Goal: Task Accomplishment & Management: Manage account settings

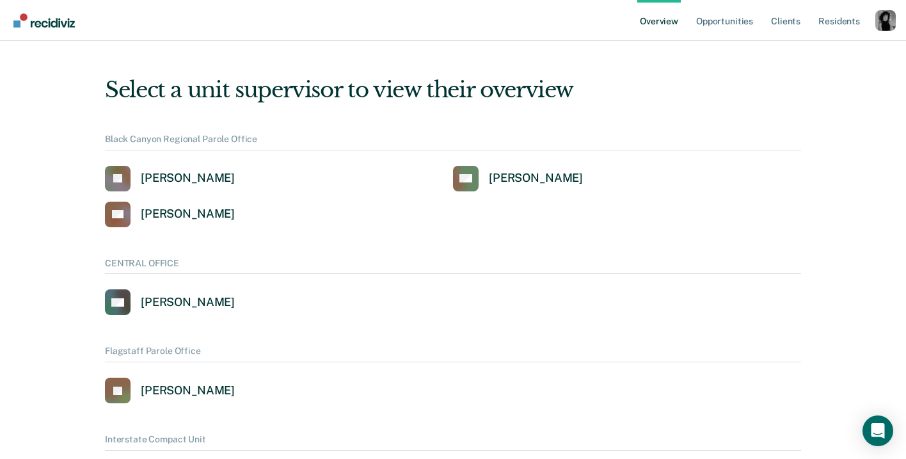
click at [882, 24] on div "Profile dropdown button" at bounding box center [886, 20] width 20 height 20
click at [814, 56] on link "Profile" at bounding box center [834, 58] width 83 height 11
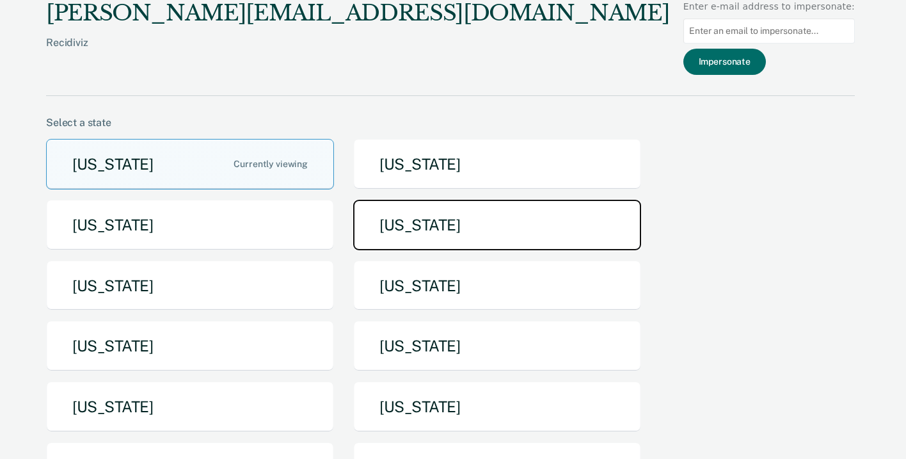
click at [442, 223] on button "Idaho" at bounding box center [497, 225] width 288 height 51
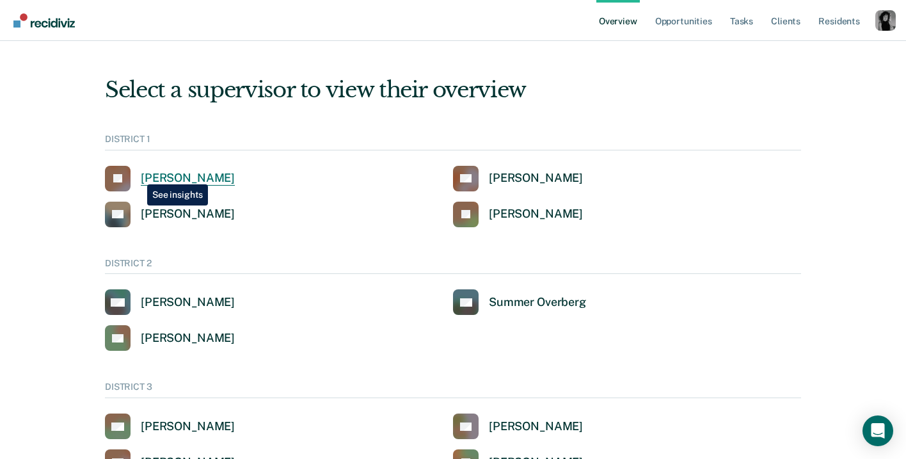
click at [138, 175] on link "JA John Andrich" at bounding box center [170, 179] width 130 height 26
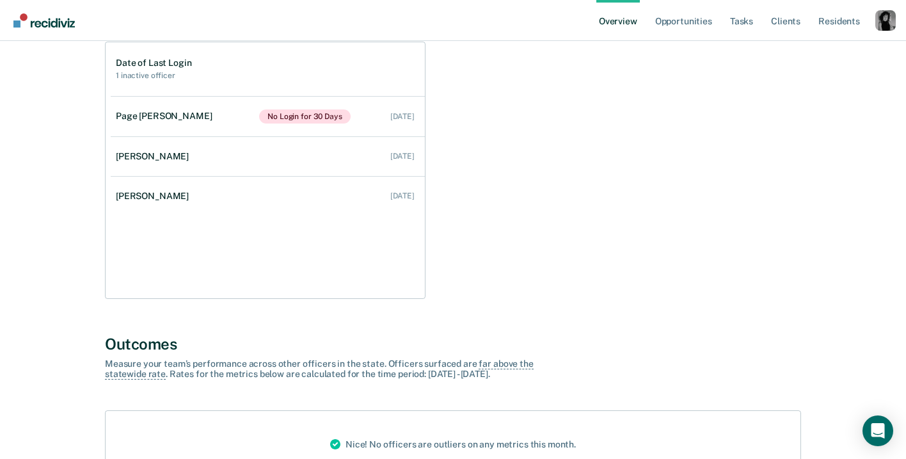
scroll to position [65, 0]
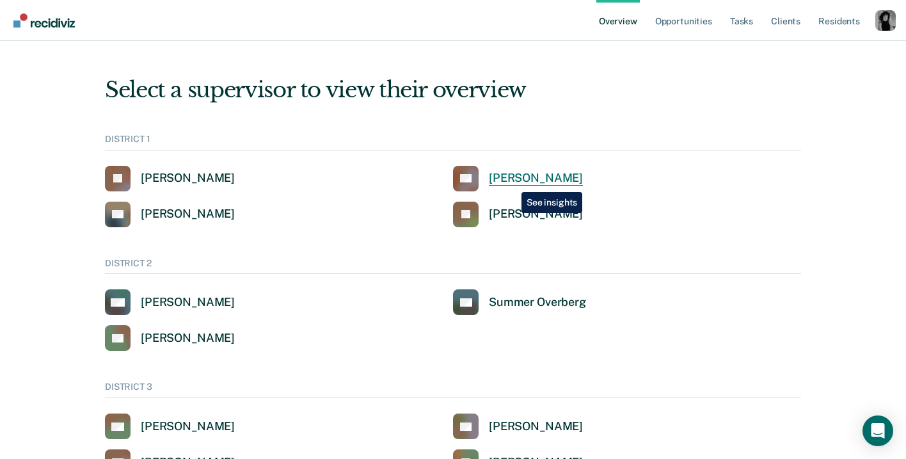
click at [512, 182] on div "[PERSON_NAME]" at bounding box center [536, 178] width 94 height 15
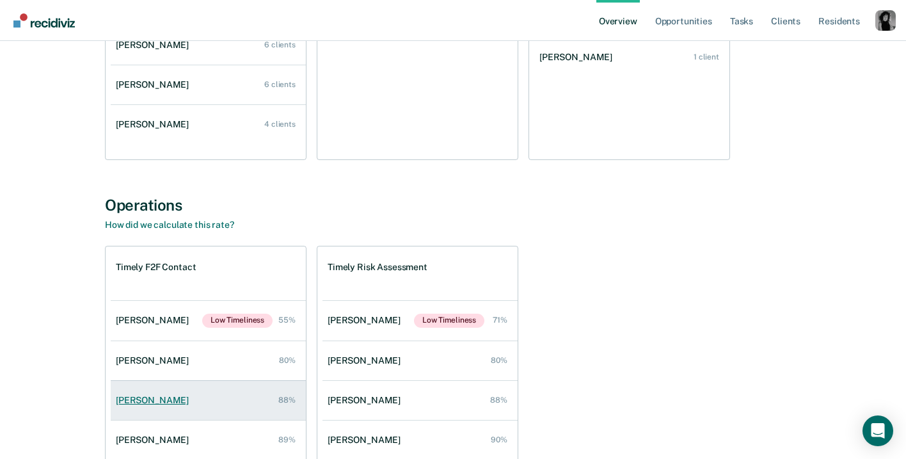
scroll to position [1013, 0]
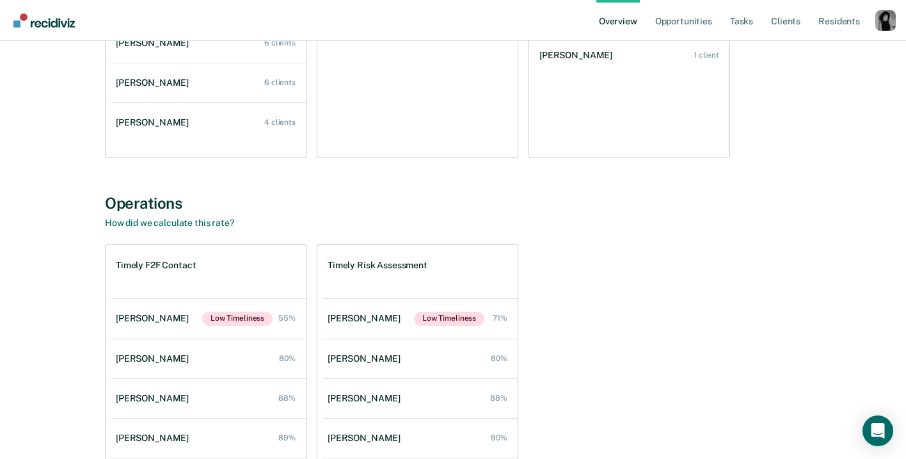
click at [883, 20] on div "Profile dropdown button" at bounding box center [886, 20] width 20 height 20
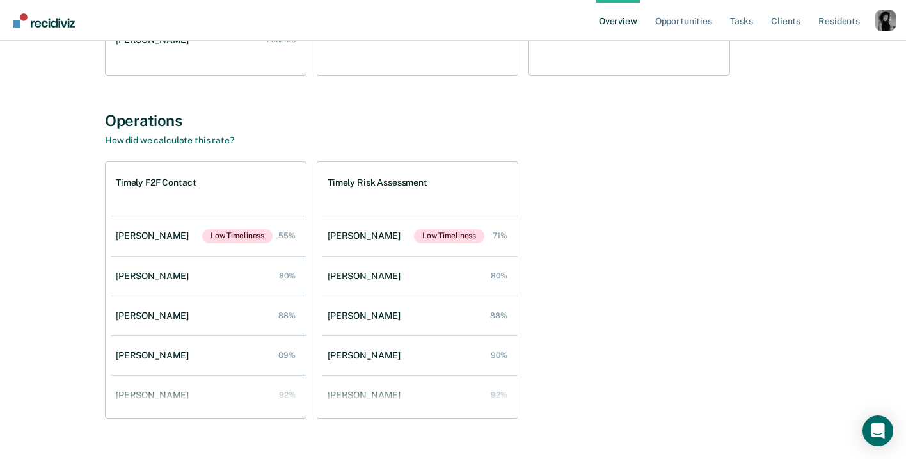
scroll to position [1108, 0]
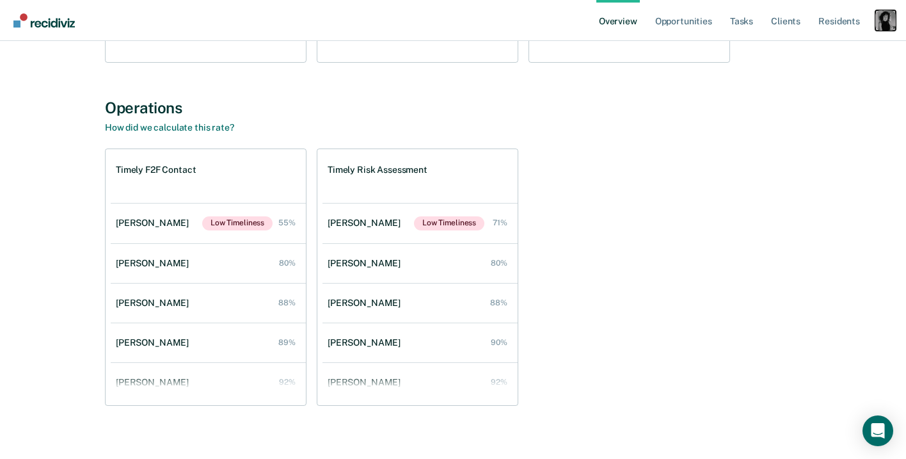
click at [876, 20] on div "Profile dropdown button" at bounding box center [886, 20] width 20 height 20
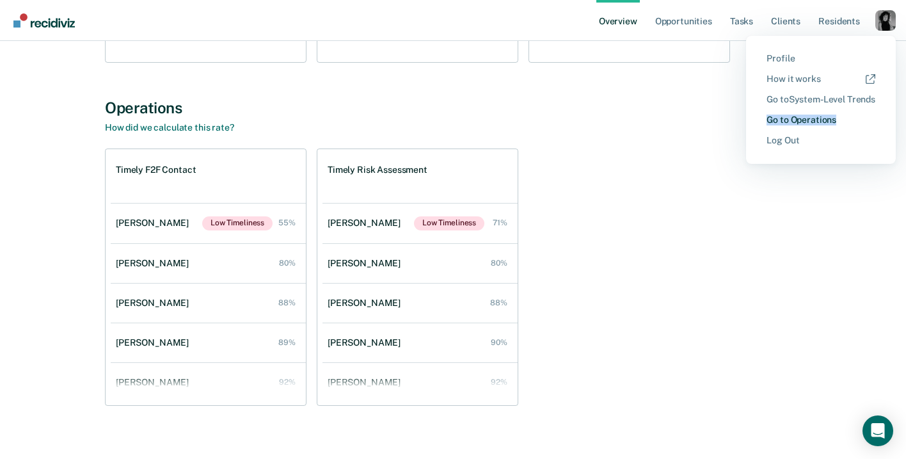
click at [778, 115] on link "Go to Operations" at bounding box center [821, 120] width 109 height 11
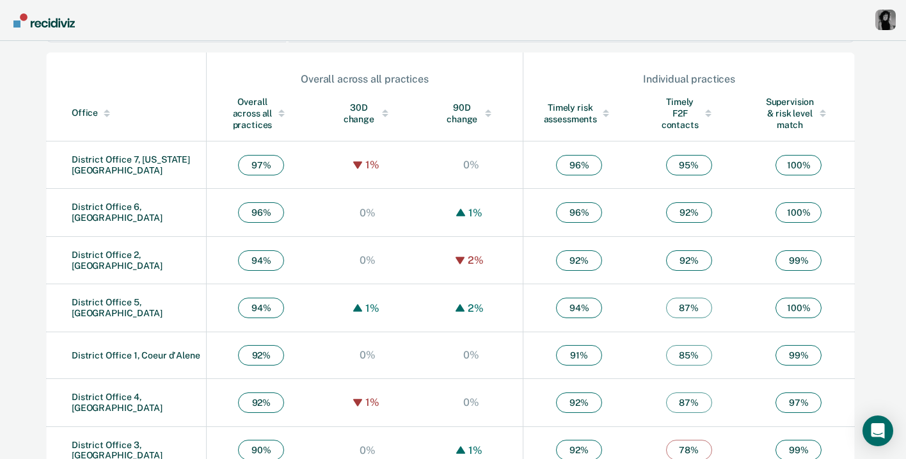
scroll to position [445, 0]
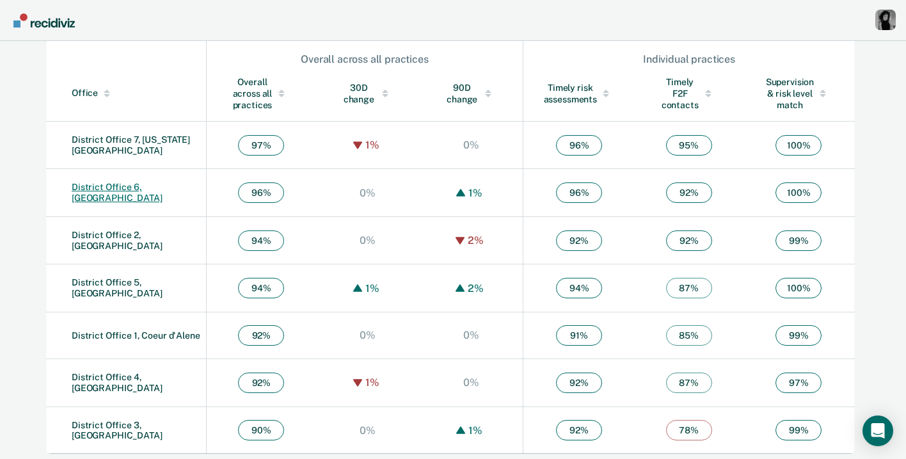
click at [147, 191] on link "District Office 6, Pocatello" at bounding box center [117, 192] width 91 height 21
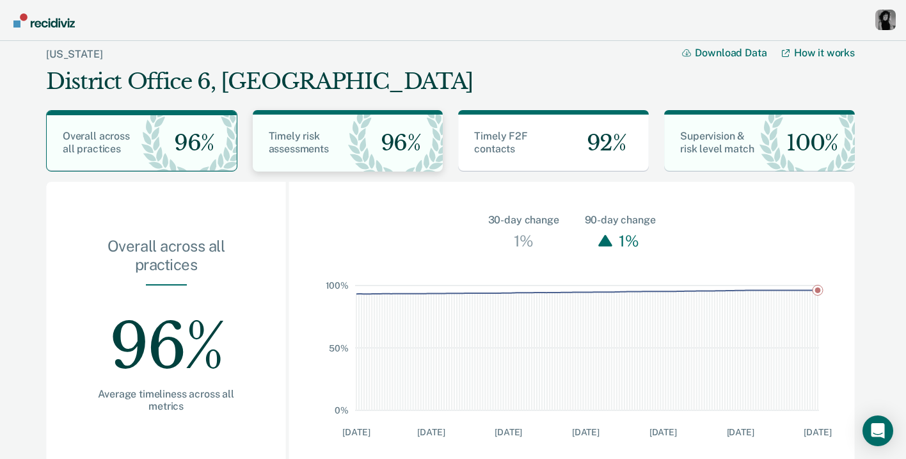
click at [322, 141] on div "Timely risk assessments" at bounding box center [300, 143] width 95 height 26
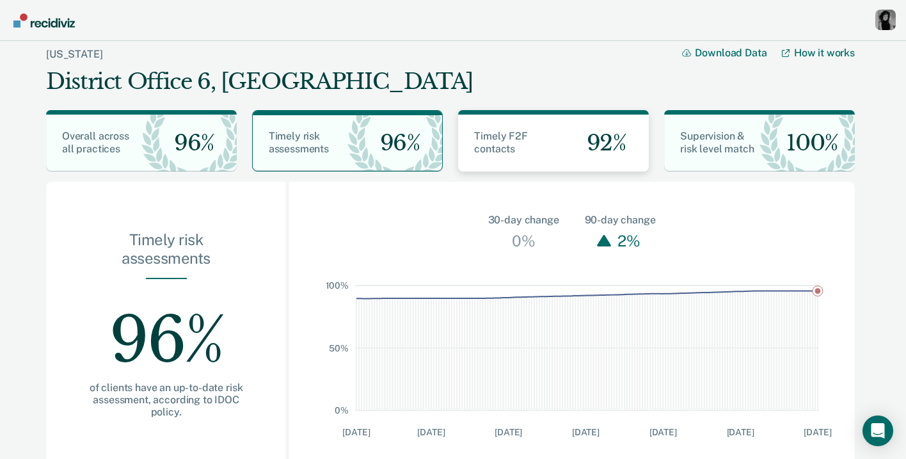
click at [558, 151] on div "92%" at bounding box center [601, 143] width 95 height 57
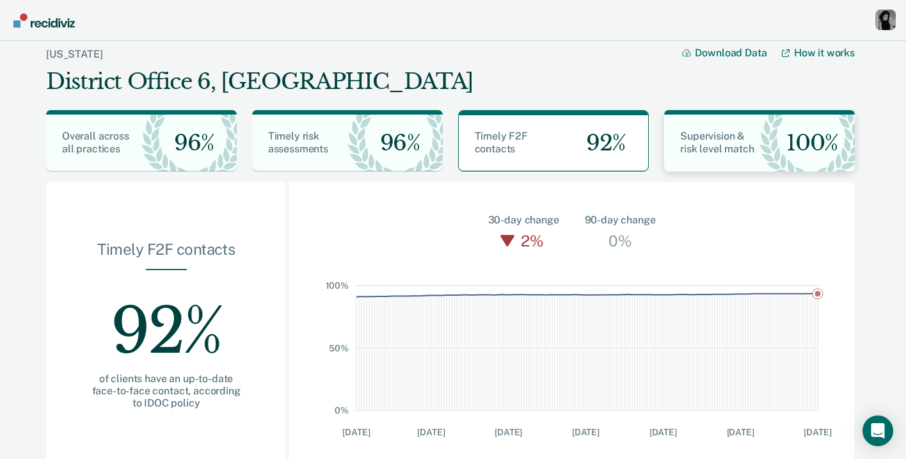
click at [726, 164] on div "Supervision & risk level match 100%" at bounding box center [759, 143] width 191 height 57
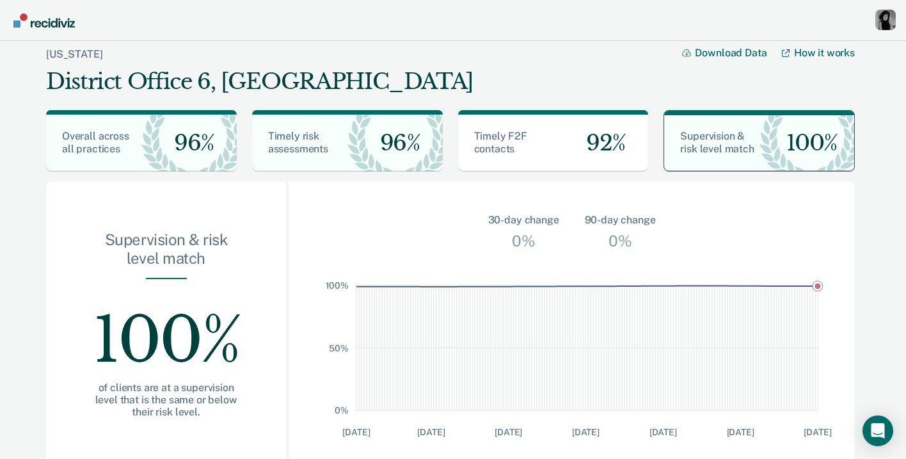
click at [886, 20] on div "Profile dropdown button" at bounding box center [886, 20] width 20 height 20
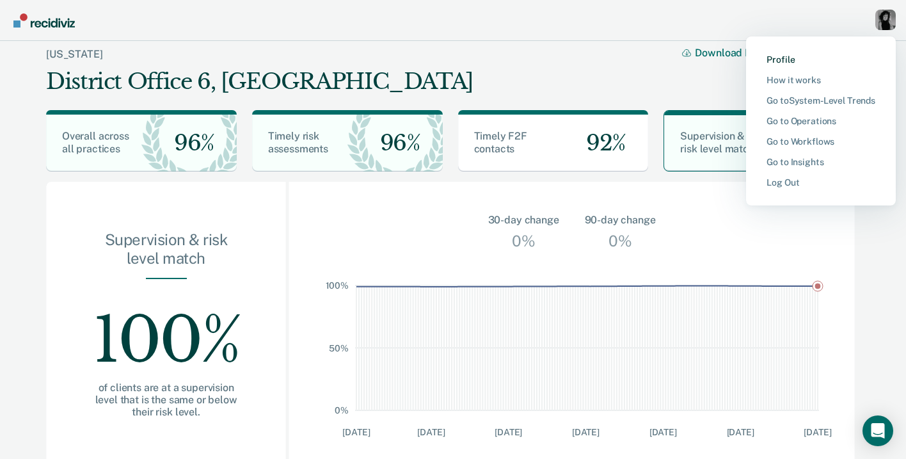
click at [795, 62] on link "Profile" at bounding box center [821, 59] width 109 height 11
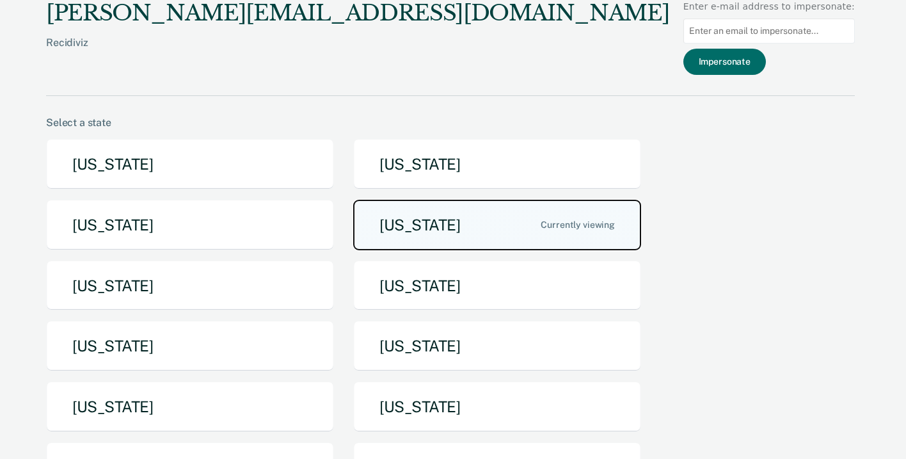
click at [392, 216] on button "[US_STATE]" at bounding box center [497, 225] width 288 height 51
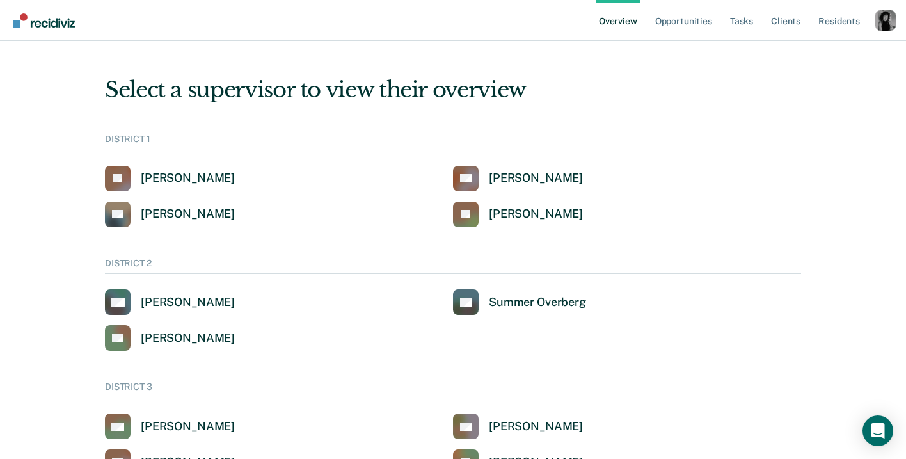
click at [877, 15] on div "Profile dropdown button" at bounding box center [886, 20] width 20 height 20
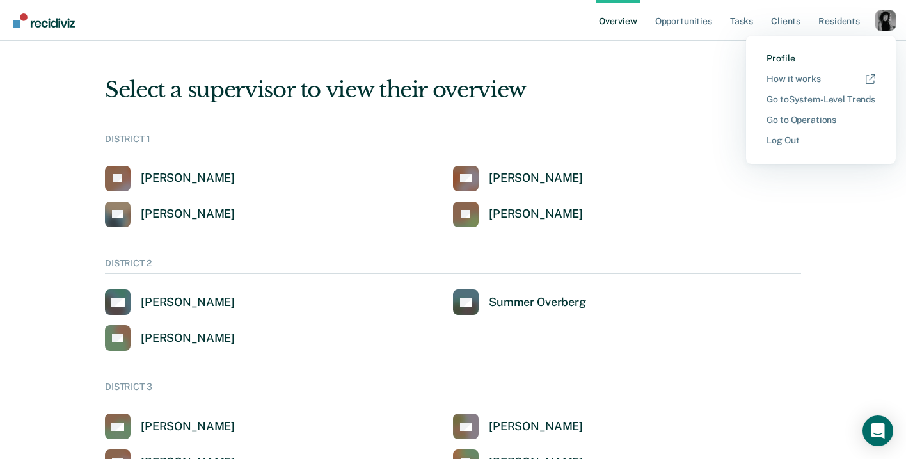
click at [783, 56] on link "Profile" at bounding box center [821, 58] width 109 height 11
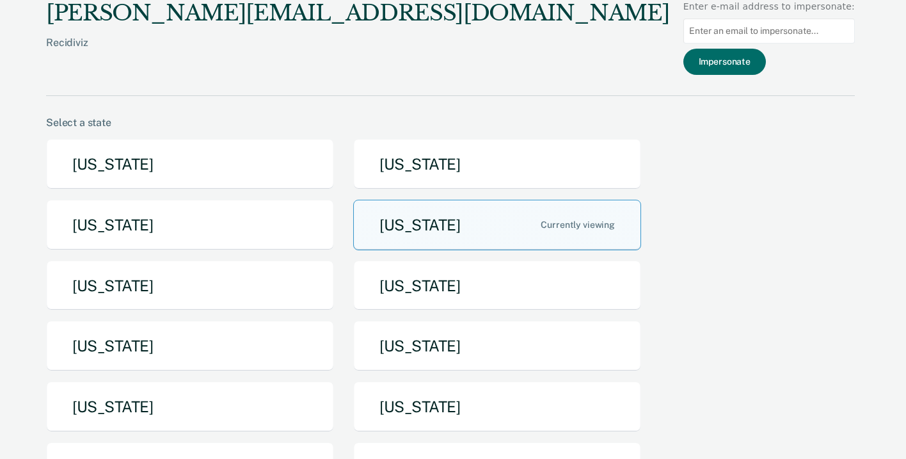
click at [728, 35] on input at bounding box center [770, 31] width 172 height 25
type input "rene.garcia@idoc.idaho.gov"
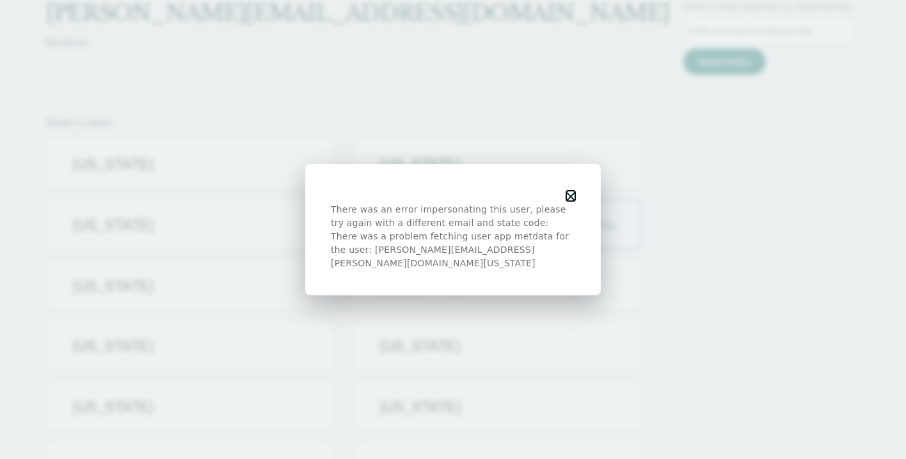
click at [571, 200] on icon "button" at bounding box center [570, 196] width 9 height 9
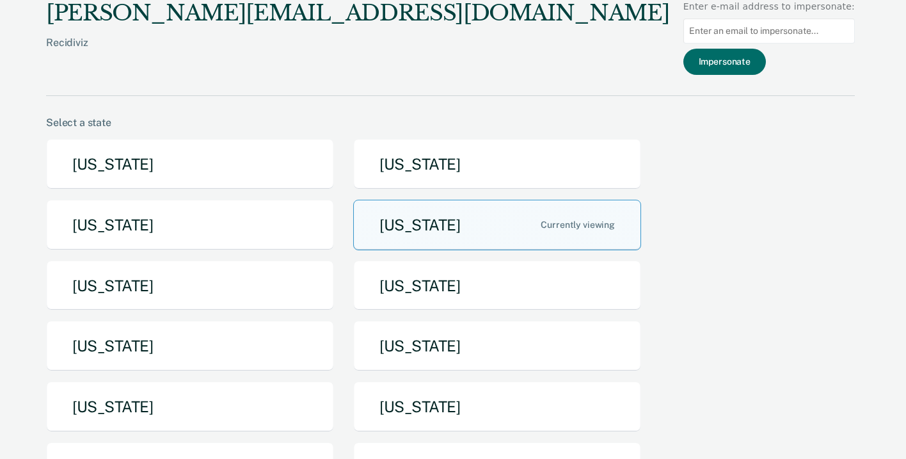
click at [731, 38] on input at bounding box center [770, 31] width 172 height 25
paste input "[EMAIL_ADDRESS][DOMAIN_NAME][US_STATE]"
type input "[EMAIL_ADDRESS][DOMAIN_NAME][US_STATE]"
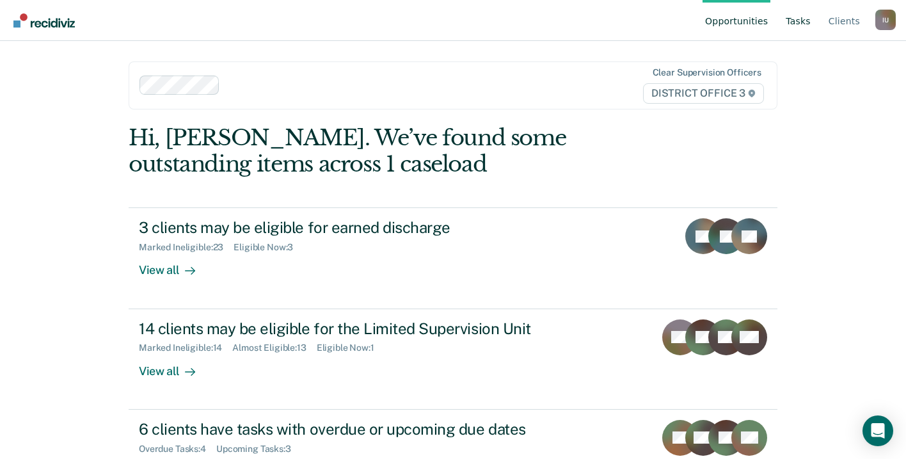
click at [801, 27] on link "Tasks" at bounding box center [798, 20] width 30 height 41
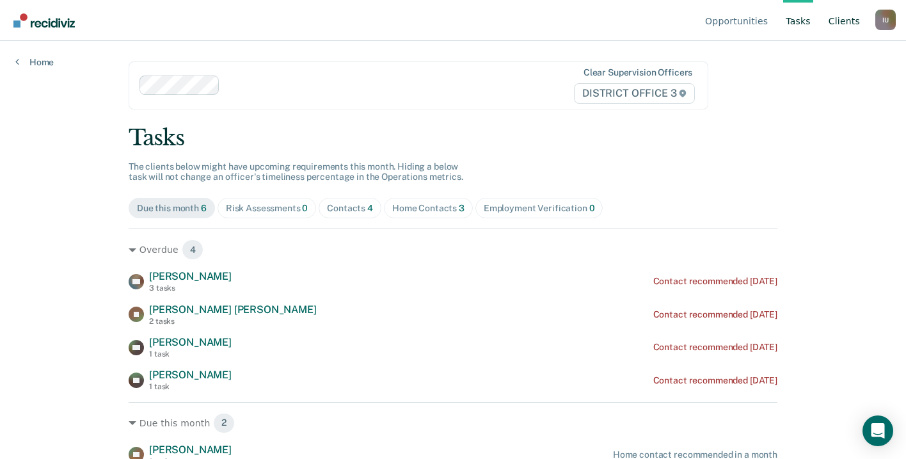
click at [844, 24] on link "Client s" at bounding box center [844, 20] width 36 height 41
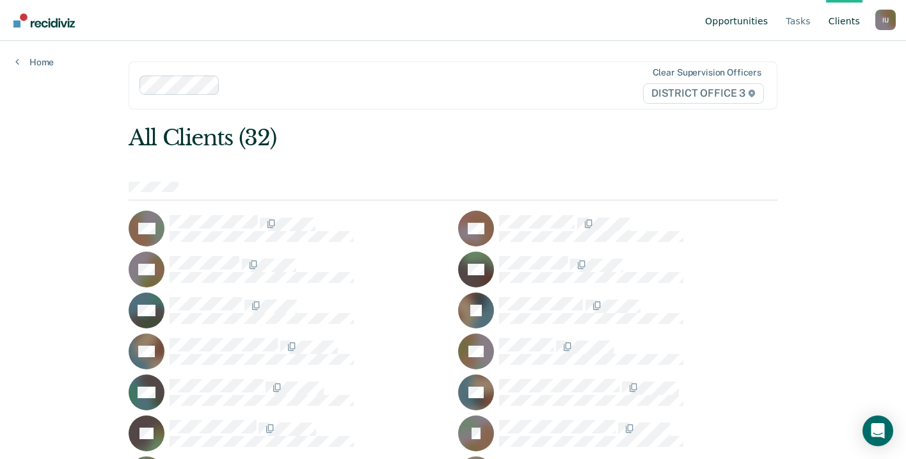
click at [727, 19] on link "Opportunities" at bounding box center [737, 20] width 68 height 41
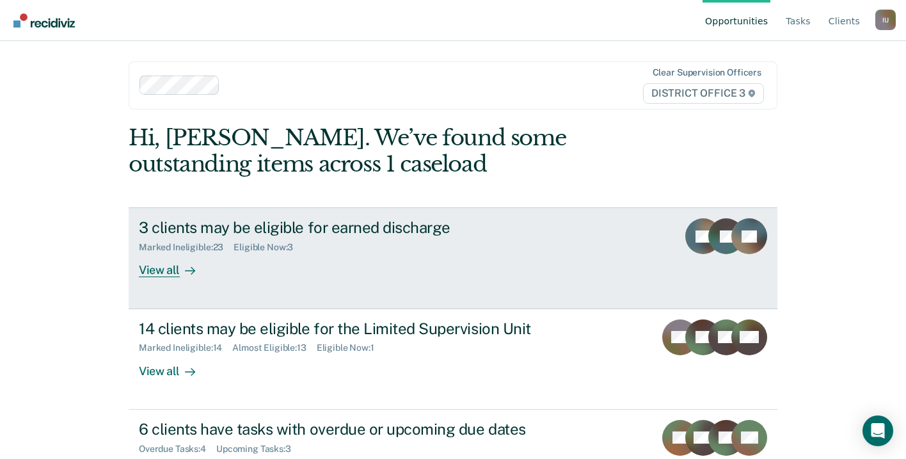
click at [245, 223] on div "3 clients may be eligible for earned discharge" at bounding box center [363, 227] width 449 height 19
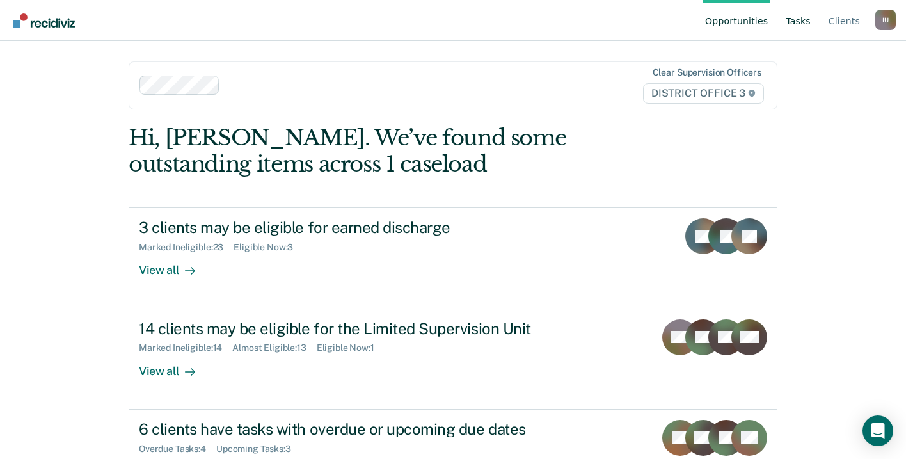
click at [801, 29] on link "Tasks" at bounding box center [798, 20] width 30 height 41
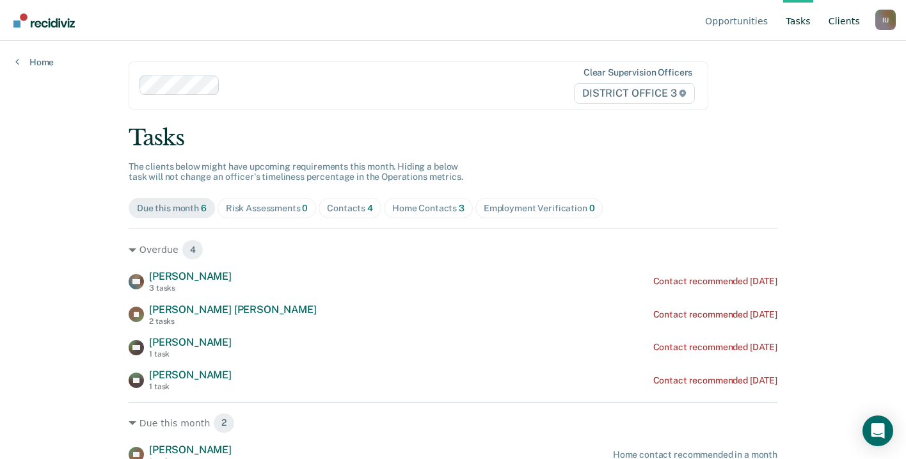
click at [840, 23] on link "Client s" at bounding box center [844, 20] width 36 height 41
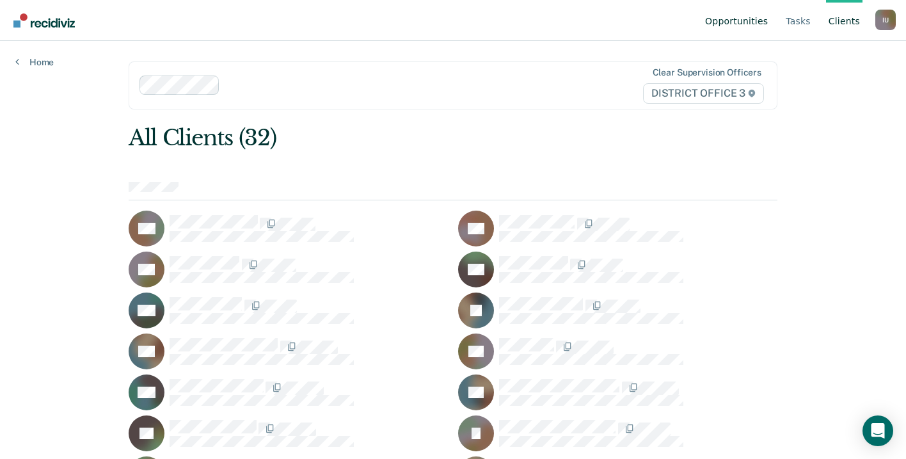
click at [739, 22] on link "Opportunities" at bounding box center [737, 20] width 68 height 41
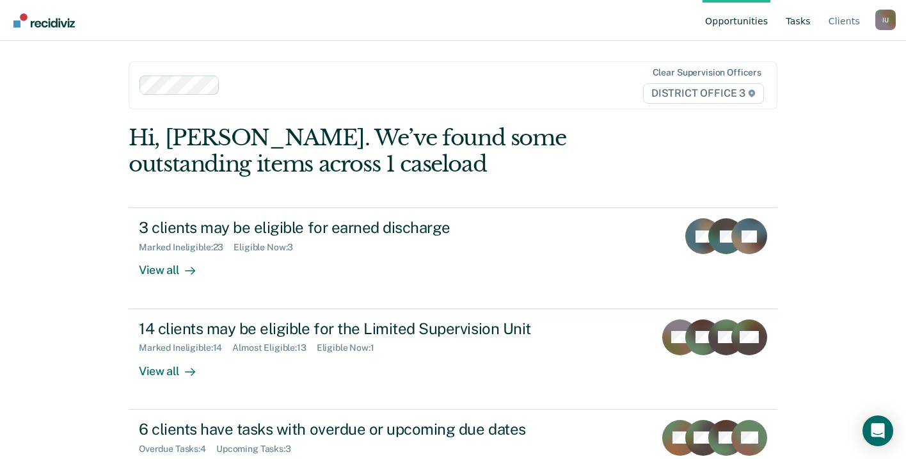
click at [805, 24] on link "Tasks" at bounding box center [798, 20] width 30 height 41
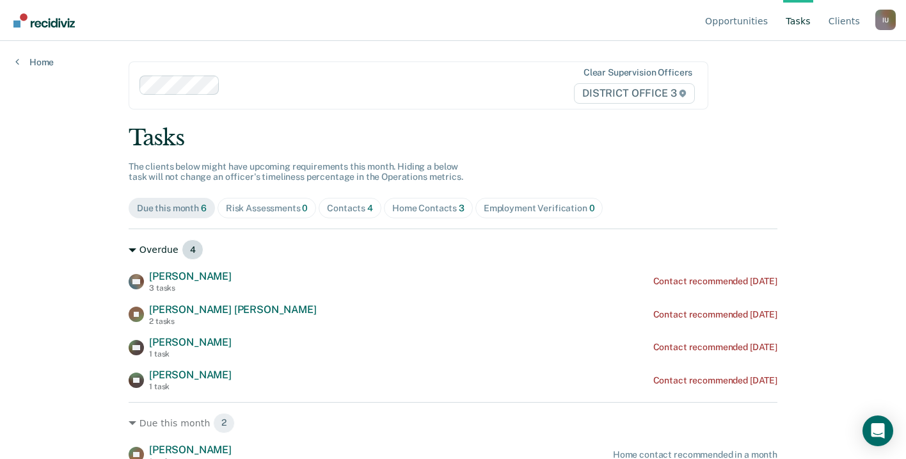
scroll to position [40, 0]
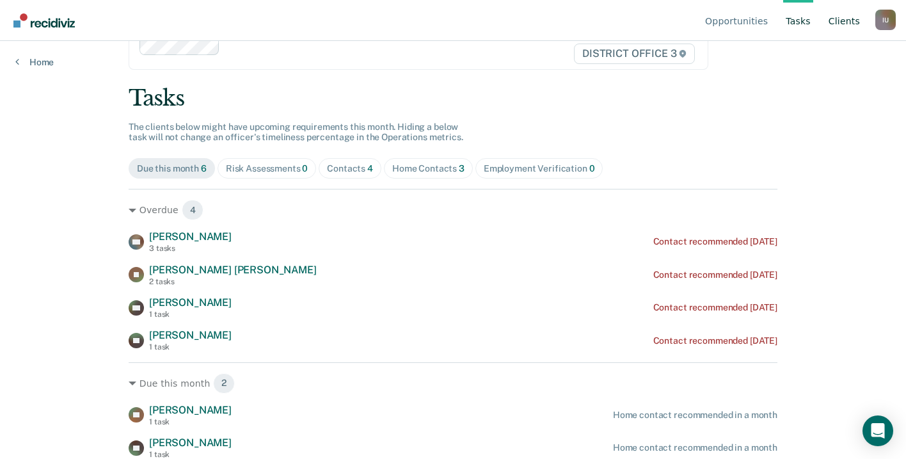
click at [838, 15] on link "Client s" at bounding box center [844, 20] width 36 height 41
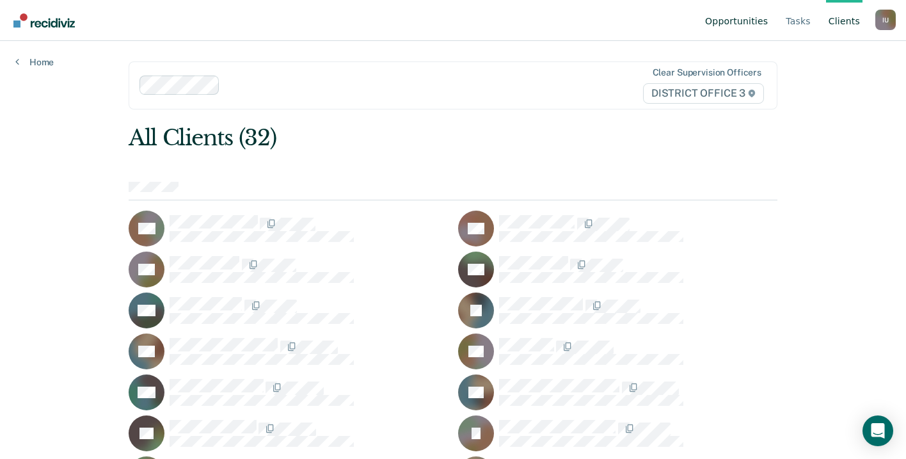
click at [730, 24] on link "Opportunities" at bounding box center [737, 20] width 68 height 41
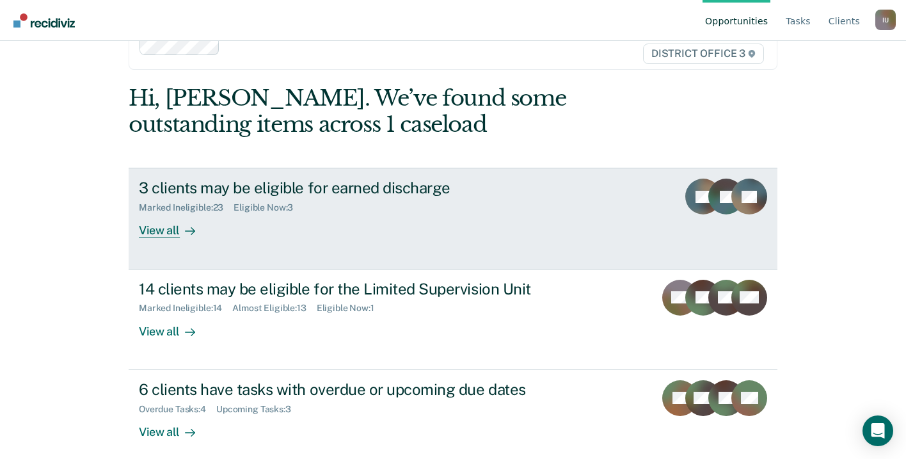
scroll to position [45, 0]
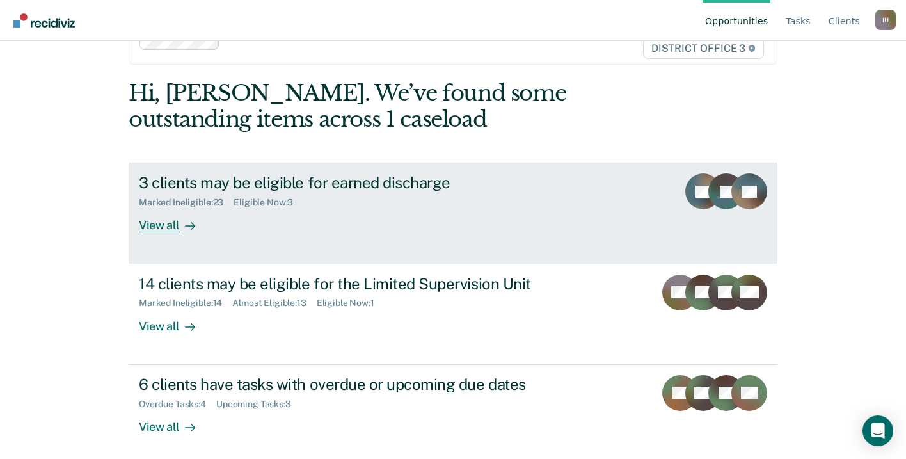
click at [429, 191] on div "3 clients may be eligible for earned discharge" at bounding box center [363, 182] width 449 height 19
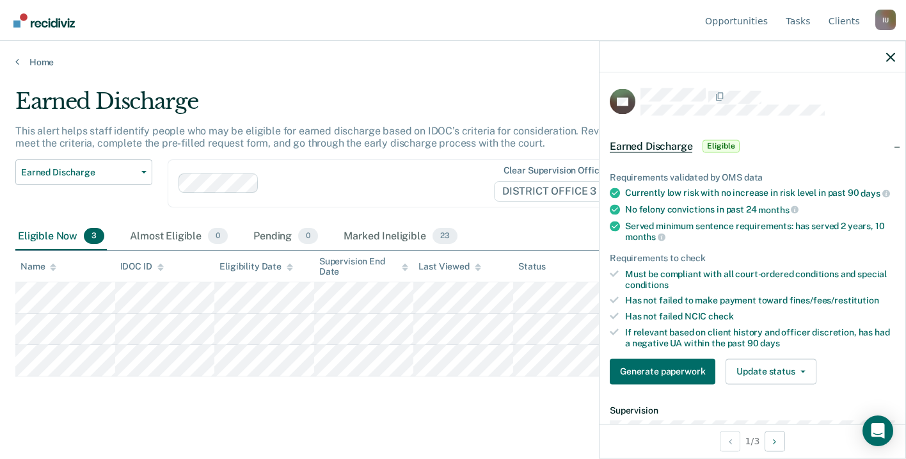
scroll to position [3, 0]
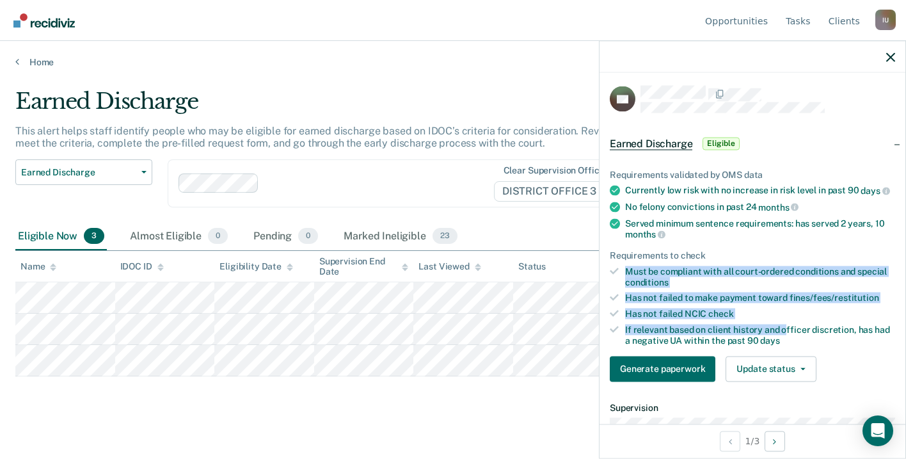
drag, startPoint x: 623, startPoint y: 269, endPoint x: 783, endPoint y: 325, distance: 169.0
click at [783, 325] on ul "Requirements validated by OMS data Currently low risk with no increase in risk …" at bounding box center [752, 257] width 285 height 177
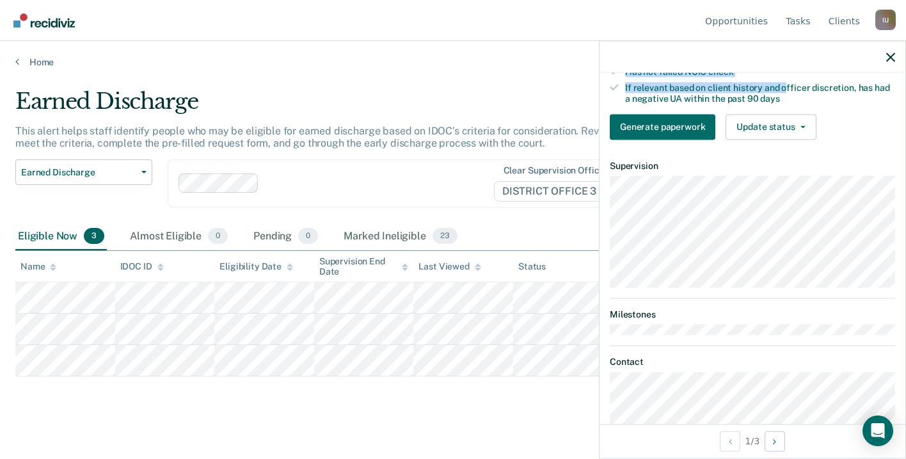
scroll to position [199, 0]
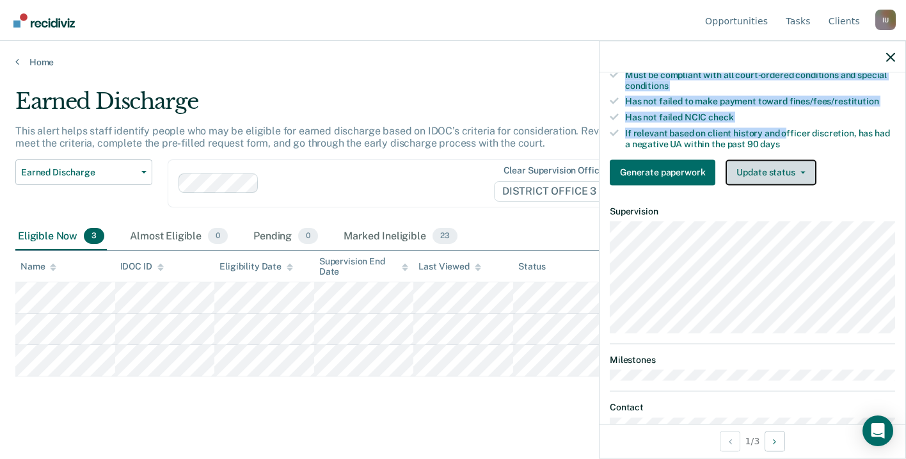
click at [761, 166] on button "Update status" at bounding box center [771, 172] width 90 height 26
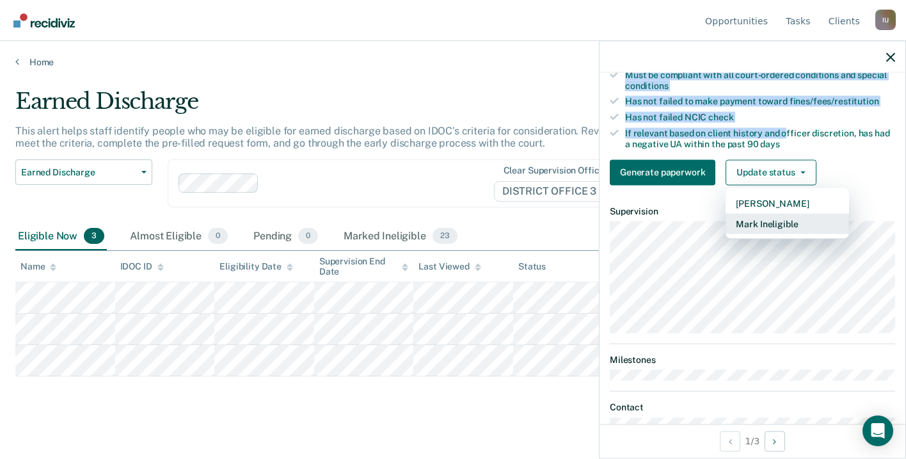
click at [750, 216] on button "Mark Ineligible" at bounding box center [788, 223] width 124 height 20
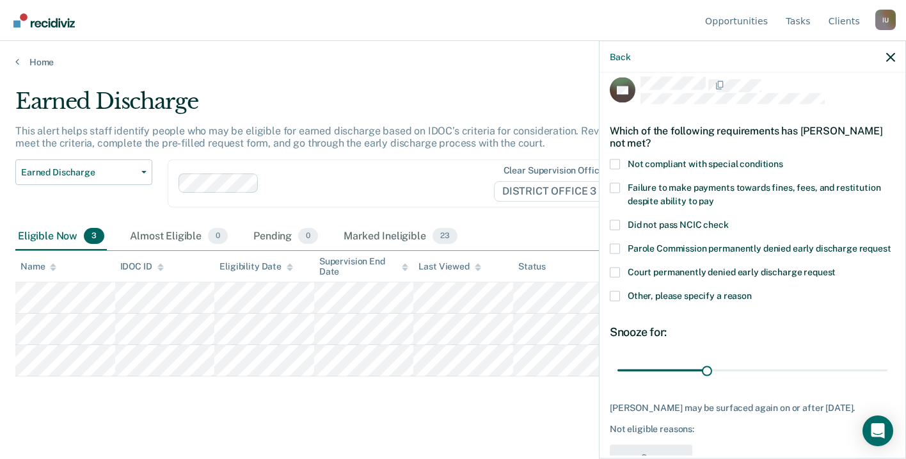
scroll to position [6, 0]
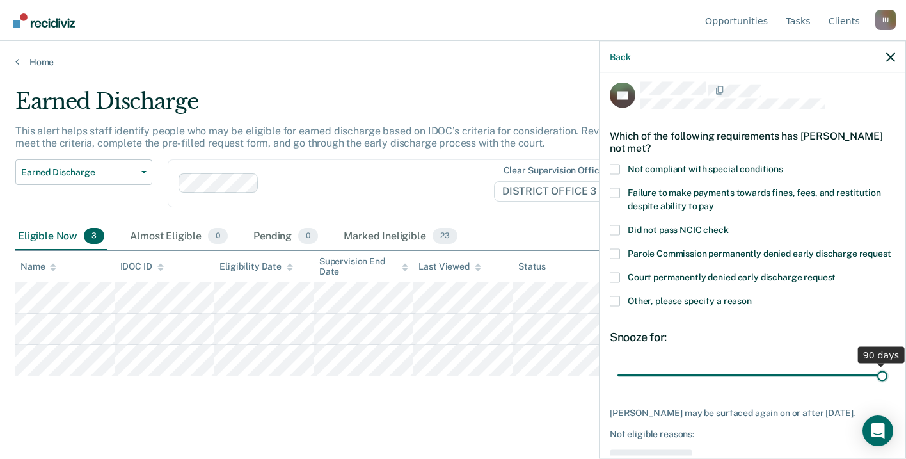
drag, startPoint x: 710, startPoint y: 371, endPoint x: 906, endPoint y: 385, distance: 195.7
type input "90"
click at [888, 385] on input "range" at bounding box center [753, 375] width 270 height 22
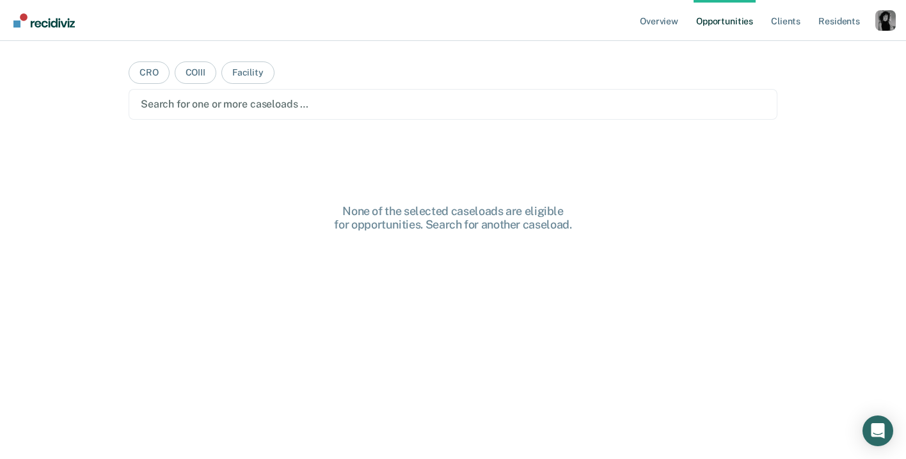
click at [882, 21] on div "Profile dropdown button" at bounding box center [886, 20] width 20 height 20
click at [806, 48] on link "Profile" at bounding box center [834, 51] width 103 height 10
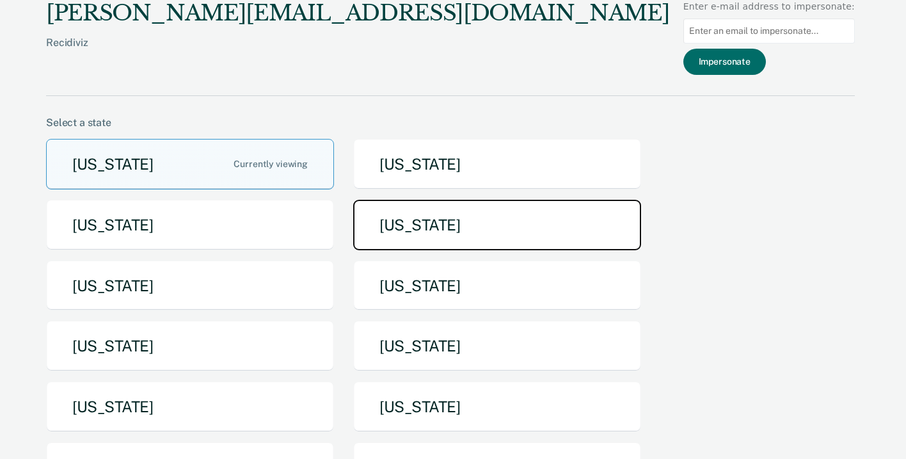
click at [415, 234] on button "Idaho" at bounding box center [497, 225] width 288 height 51
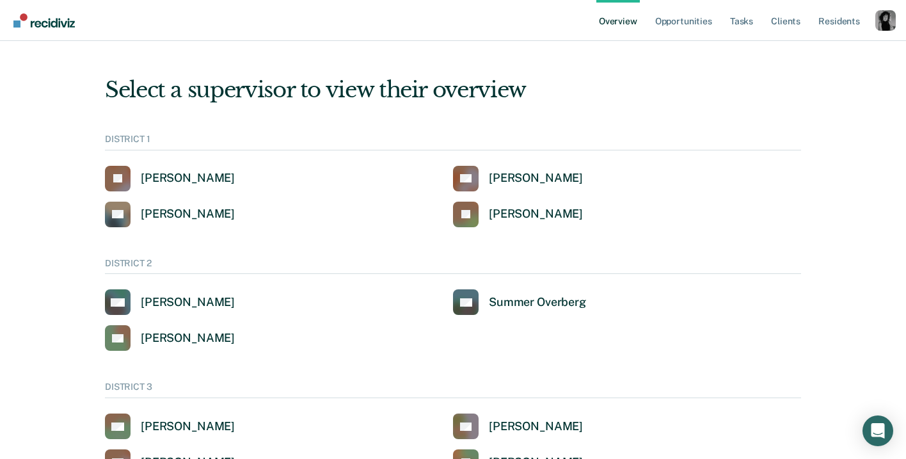
click at [878, 21] on div "Profile dropdown button" at bounding box center [886, 20] width 20 height 20
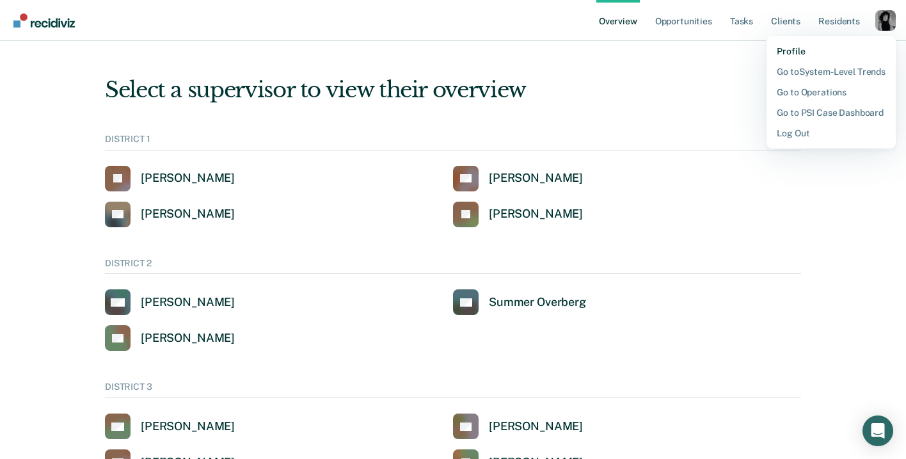
click at [788, 53] on link "Profile" at bounding box center [831, 51] width 109 height 10
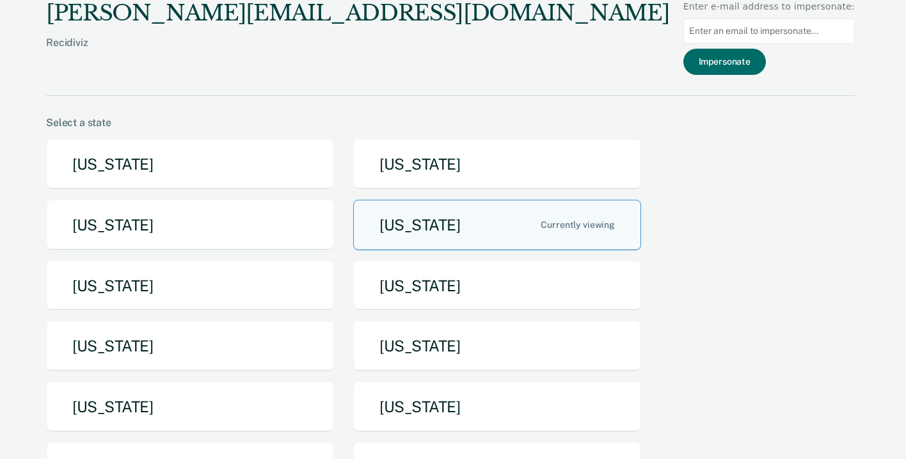
click at [771, 38] on input at bounding box center [770, 31] width 172 height 25
paste input "CRCs are working! Recidiviz measures an 11% lower likelihood of recidivism amon…"
type input "CRCs are working! Recidiviz measures an 11% lower likelihood of recidivism amon…"
type input "[EMAIL_ADDRESS][DOMAIN_NAME][US_STATE]"
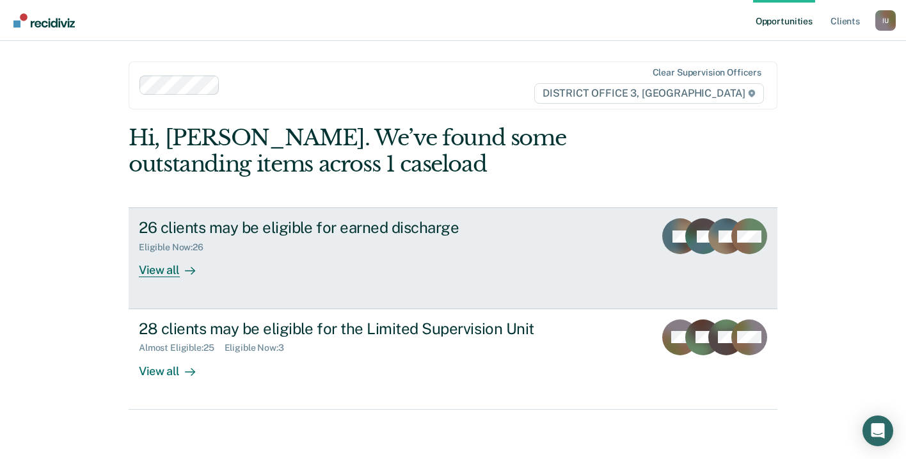
click at [349, 224] on div "26 clients may be eligible for earned discharge" at bounding box center [363, 227] width 449 height 19
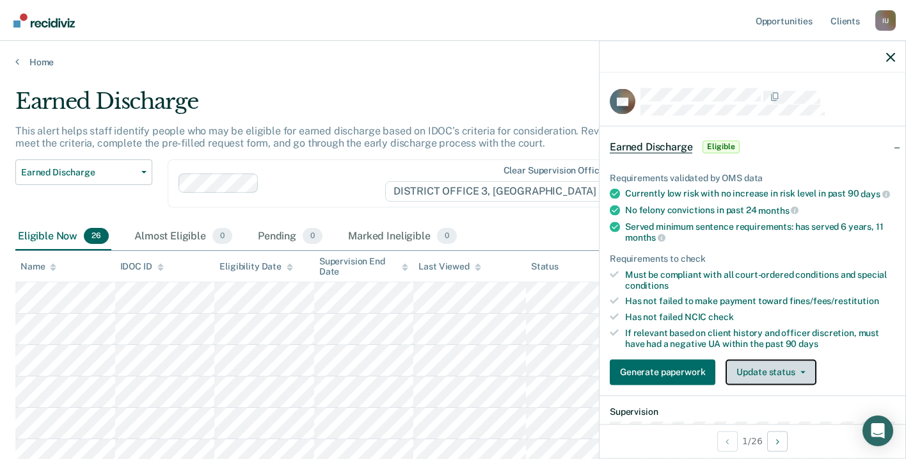
click at [797, 373] on button "Update status" at bounding box center [771, 372] width 90 height 26
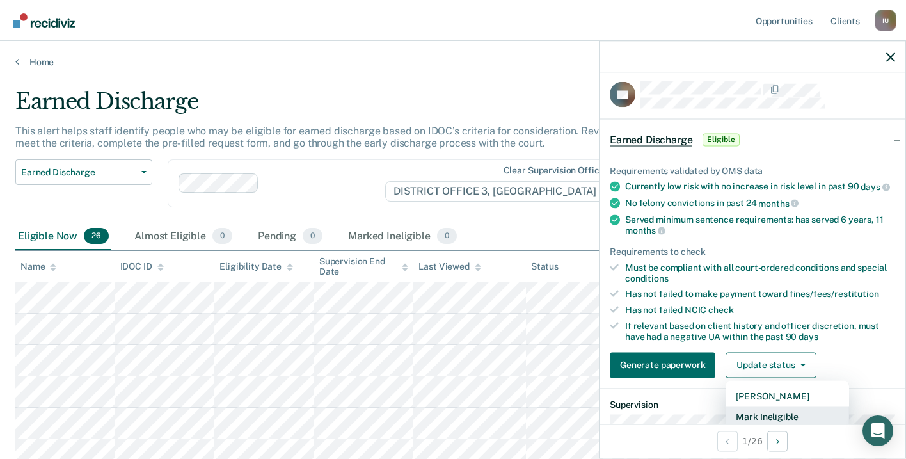
click at [773, 413] on button "Mark Ineligible" at bounding box center [788, 416] width 124 height 20
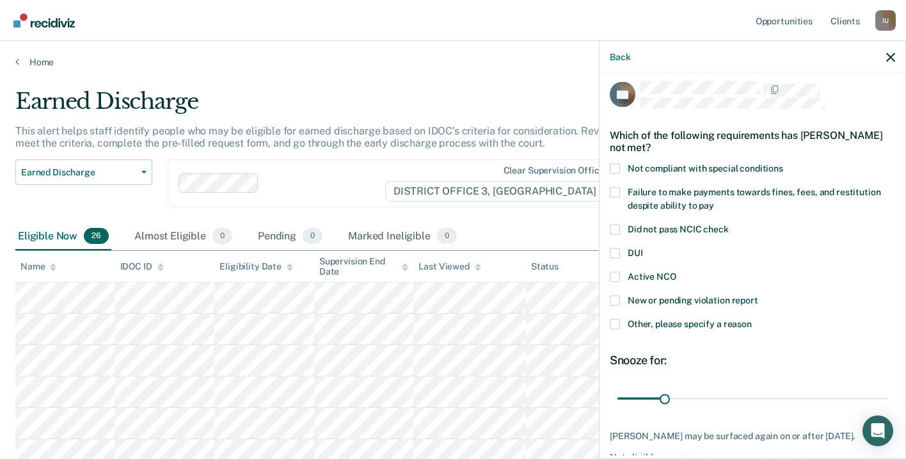
scroll to position [83, 0]
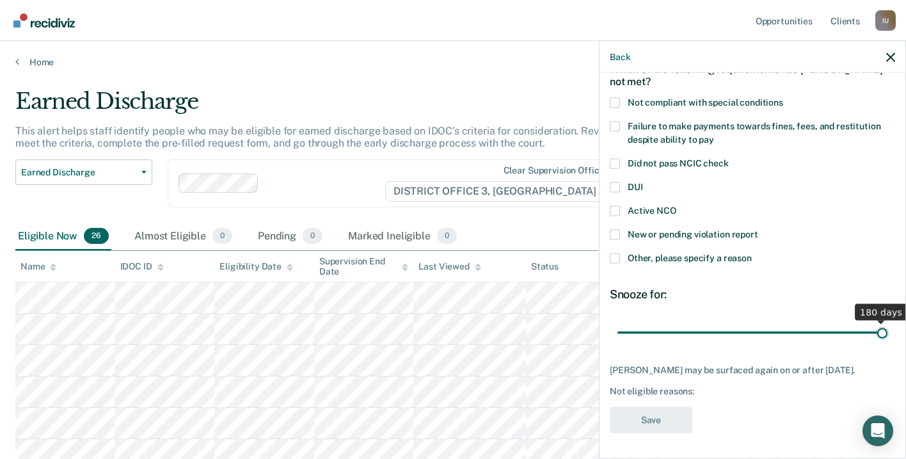
drag, startPoint x: 665, startPoint y: 321, endPoint x: 936, endPoint y: 341, distance: 271.4
click at [888, 341] on input "range" at bounding box center [753, 332] width 270 height 22
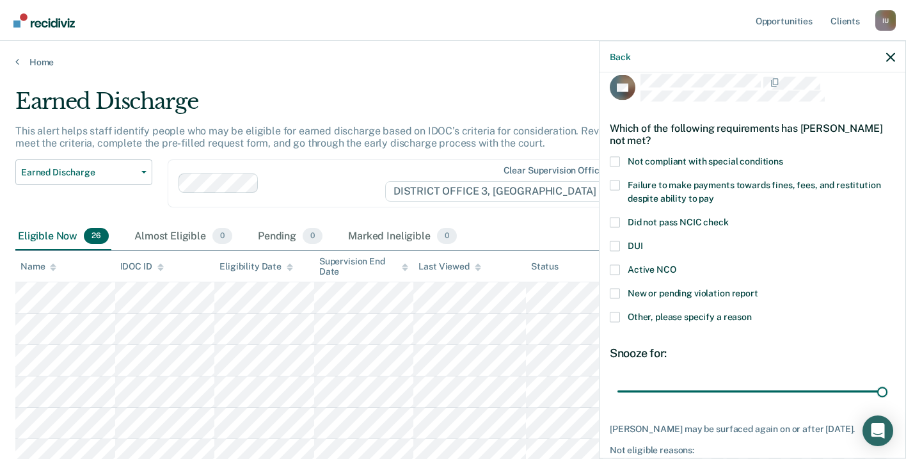
scroll to position [0, 0]
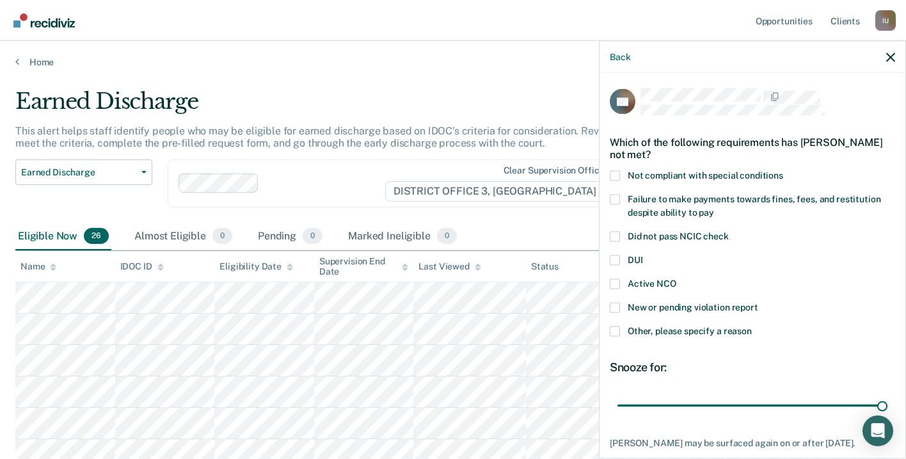
click at [618, 197] on span at bounding box center [615, 199] width 10 height 10
click at [714, 207] on input "Failure to make payments towards fines, fees, and restitution despite ability t…" at bounding box center [714, 207] width 0 height 0
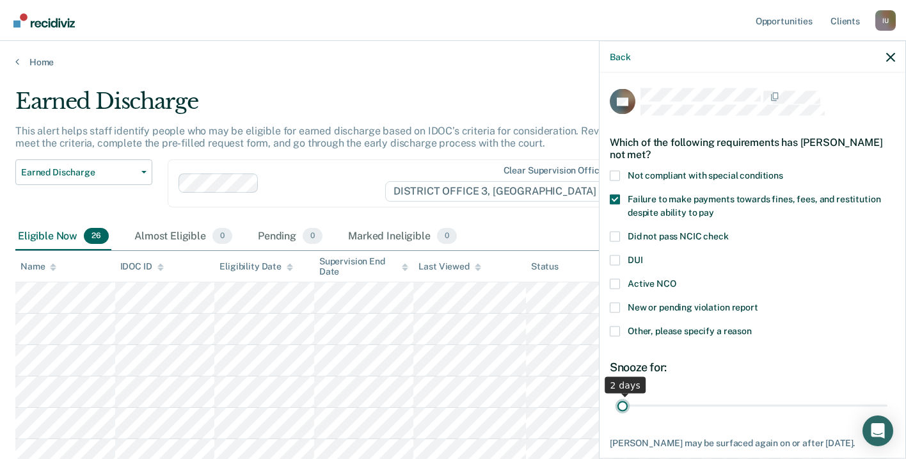
drag, startPoint x: 879, startPoint y: 403, endPoint x: 557, endPoint y: 399, distance: 322.0
click at [618, 399] on input "range" at bounding box center [753, 405] width 270 height 22
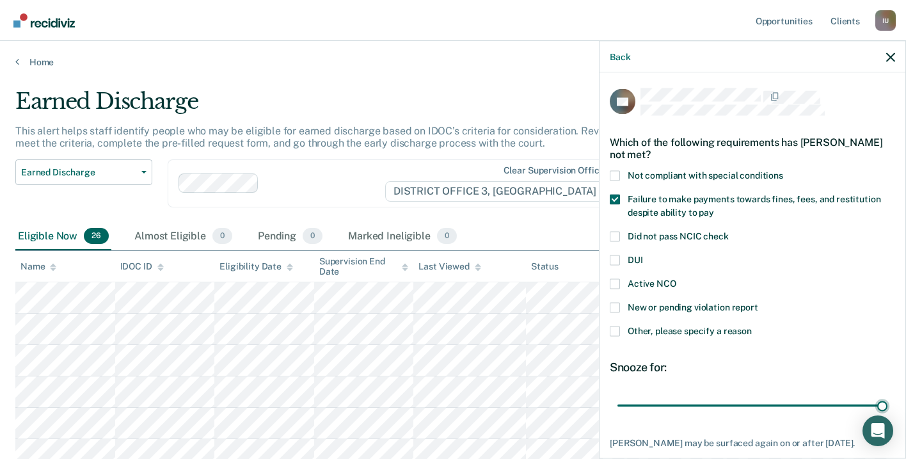
drag, startPoint x: 620, startPoint y: 407, endPoint x: 901, endPoint y: 401, distance: 281.0
type input "180"
click at [888, 401] on input "range" at bounding box center [753, 405] width 270 height 22
click at [836, 341] on div "Other, please specify a reason" at bounding box center [752, 338] width 285 height 24
click at [757, 437] on div "Luis Gonzalez-Martinez may be surfaced again on or after April 13, 2026." at bounding box center [752, 442] width 285 height 11
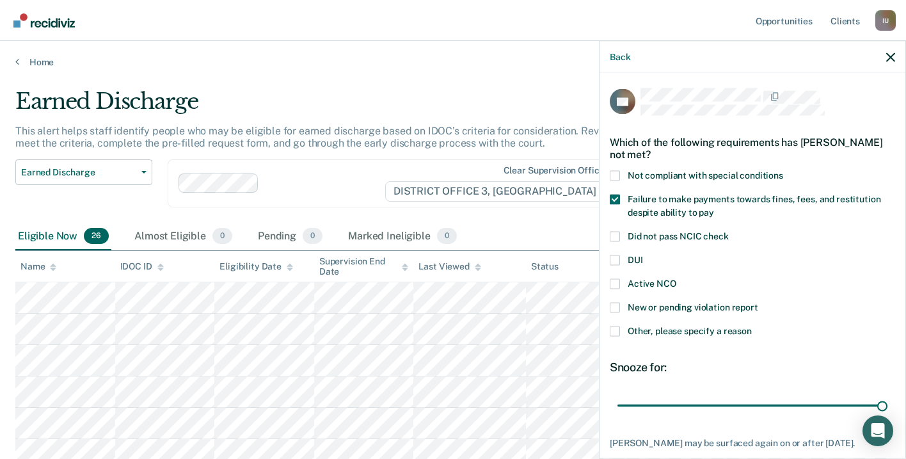
click at [888, 20] on div "I U" at bounding box center [886, 20] width 20 height 20
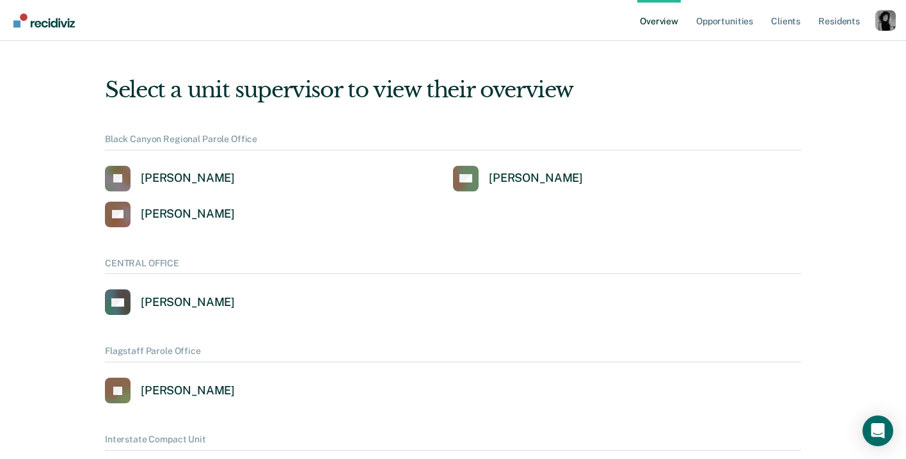
click at [874, 27] on ul "Overview Opportunities Client s Resident s" at bounding box center [757, 20] width 238 height 41
click at [887, 26] on div "Profile dropdown button" at bounding box center [886, 20] width 20 height 20
click at [879, 17] on div "Profile dropdown button" at bounding box center [886, 20] width 20 height 20
click at [803, 69] on button "How it works" at bounding box center [835, 79] width 124 height 20
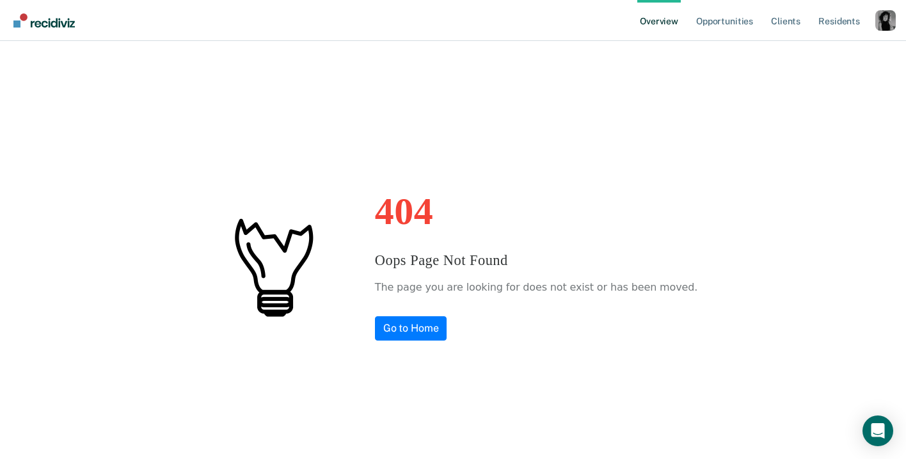
click at [885, 20] on div "Profile dropdown button" at bounding box center [886, 20] width 20 height 20
click at [814, 61] on link "Profile" at bounding box center [834, 58] width 83 height 11
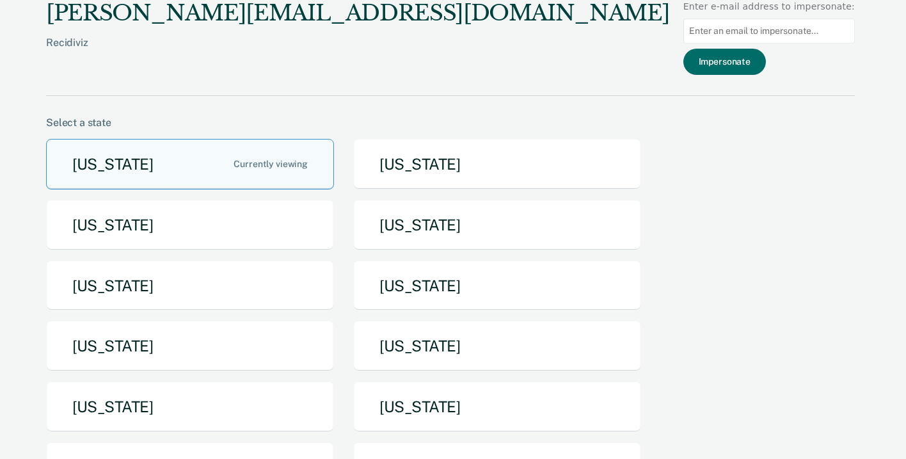
click at [728, 23] on input at bounding box center [770, 31] width 172 height 25
paste input "CRCs are working! Recidiviz measures an 11% lower likelihood of recidivism amon…"
type input "CRCs are working! Recidiviz measures an 11% lower likelihood of recidivism amon…"
paste input "regarcia@idoc.idaho.gov"
type input "regarcia@idoc.idaho.gov"
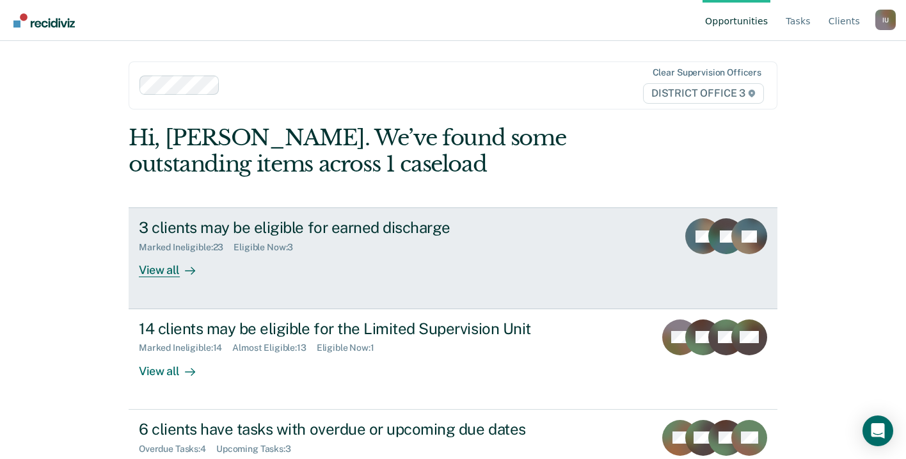
click at [357, 230] on div "3 clients may be eligible for earned discharge" at bounding box center [363, 227] width 449 height 19
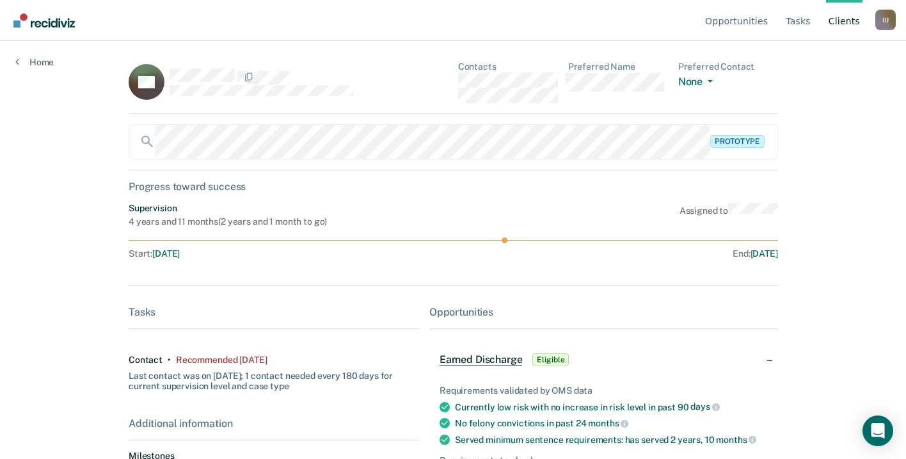
click at [889, 21] on div "I U" at bounding box center [886, 20] width 20 height 20
click at [821, 104] on link "Log Out" at bounding box center [834, 100] width 83 height 11
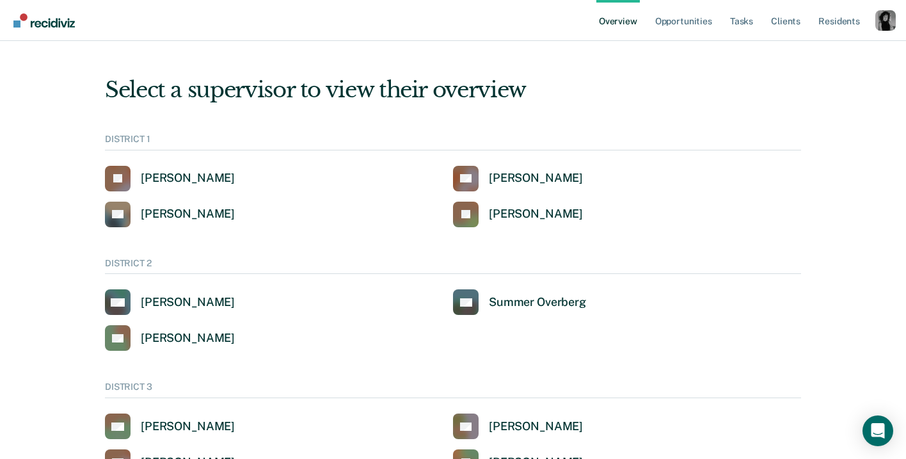
click at [895, 27] on div "Profile dropdown button" at bounding box center [886, 20] width 20 height 20
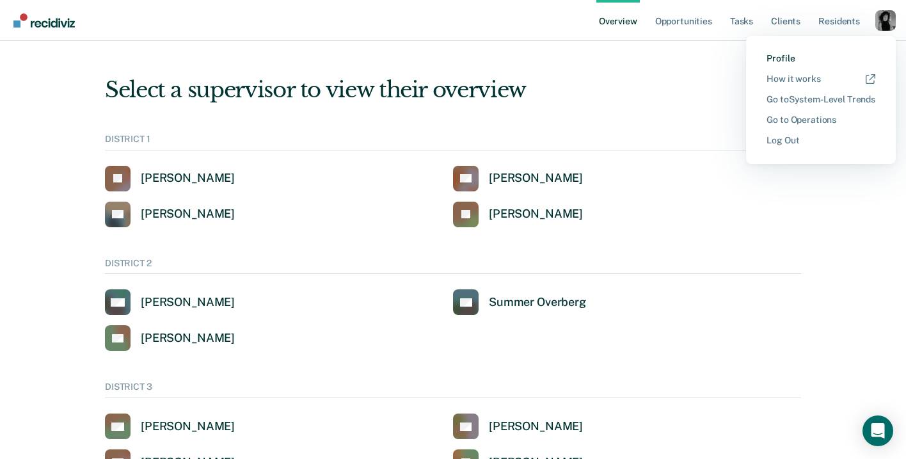
click at [800, 60] on link "Profile" at bounding box center [821, 58] width 109 height 11
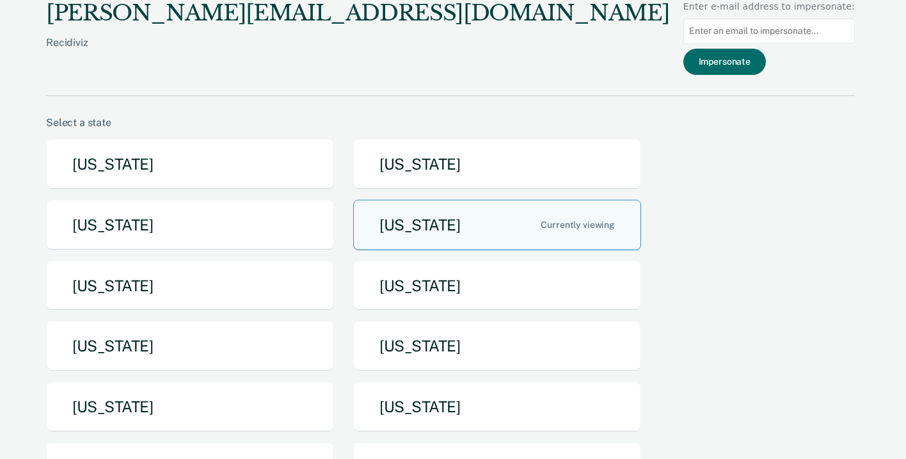
click at [773, 38] on input at bounding box center [770, 31] width 172 height 25
type input "[EMAIL_ADDRESS][DOMAIN_NAME][US_STATE]"
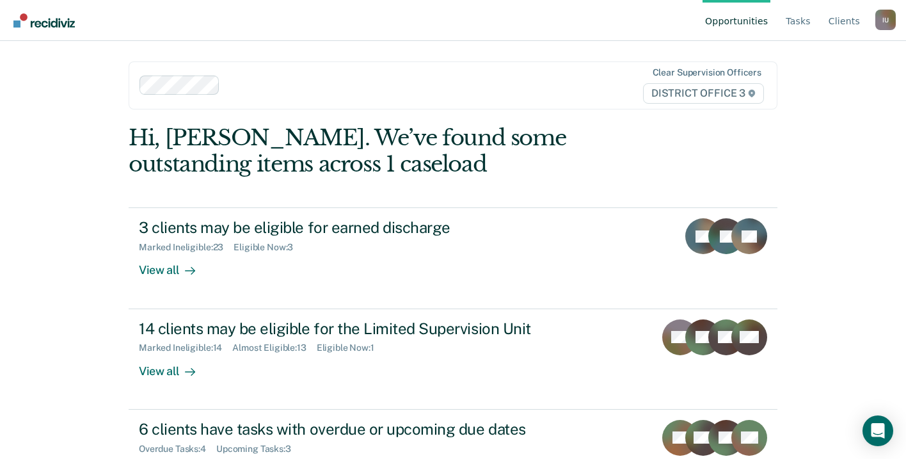
scroll to position [51, 0]
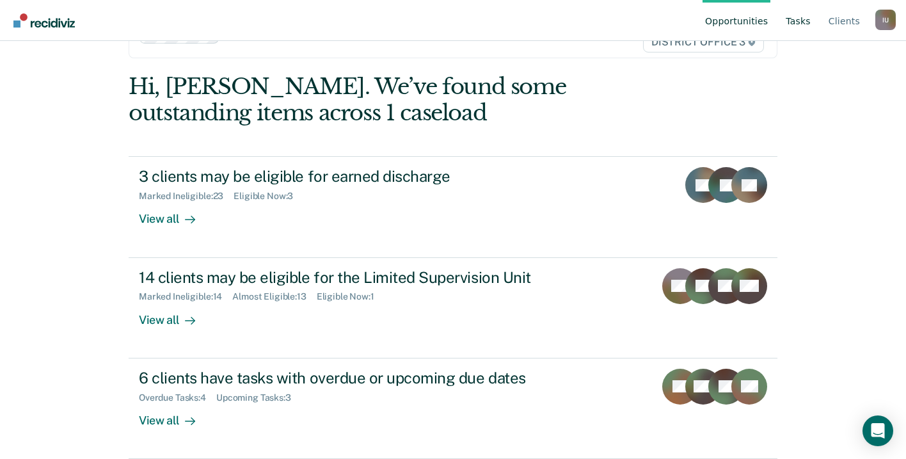
click at [803, 22] on link "Tasks" at bounding box center [798, 20] width 30 height 41
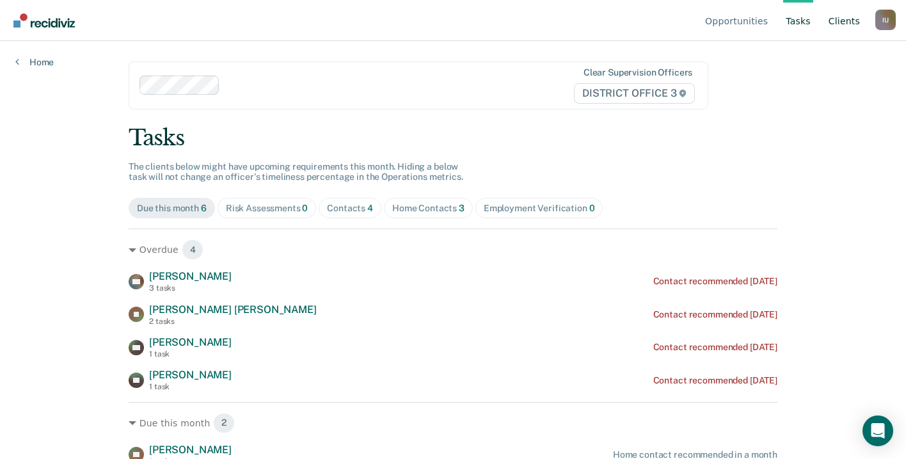
click at [844, 25] on link "Client s" at bounding box center [844, 20] width 36 height 41
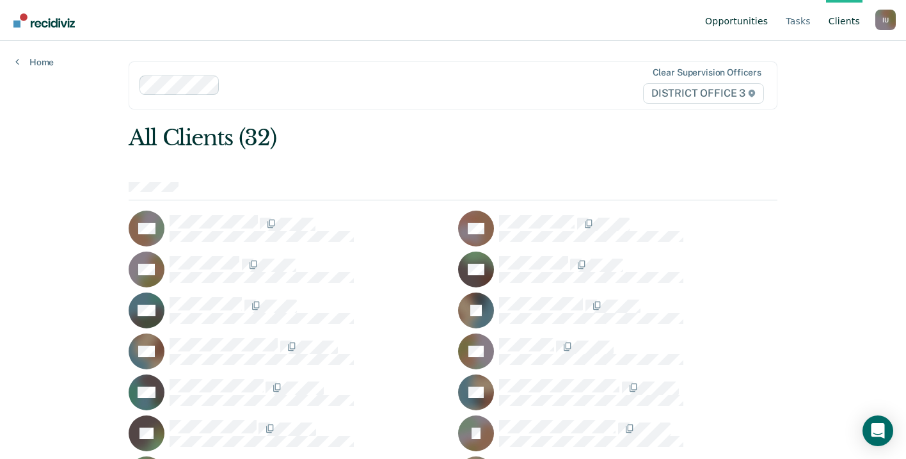
click at [732, 15] on link "Opportunities" at bounding box center [737, 20] width 68 height 41
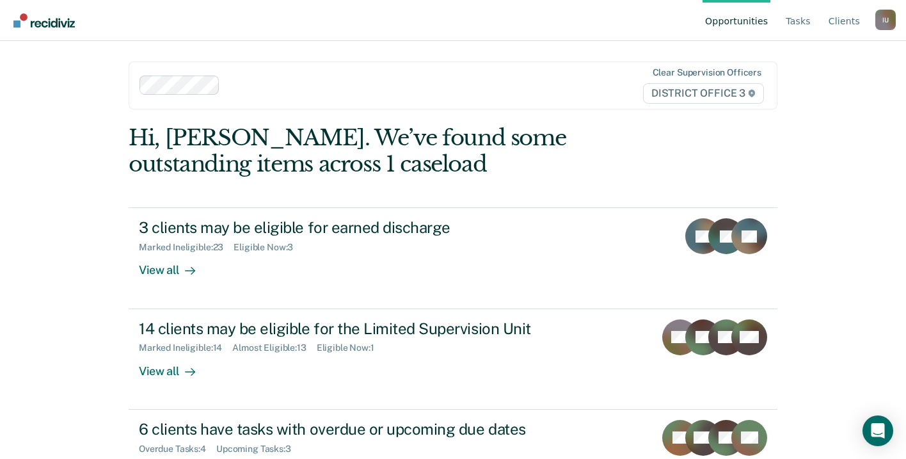
click at [42, 16] on img "Go to Recidiviz Home" at bounding box center [43, 20] width 61 height 14
click at [891, 20] on div "I U" at bounding box center [886, 20] width 20 height 20
click at [814, 60] on link "Profile" at bounding box center [834, 59] width 83 height 11
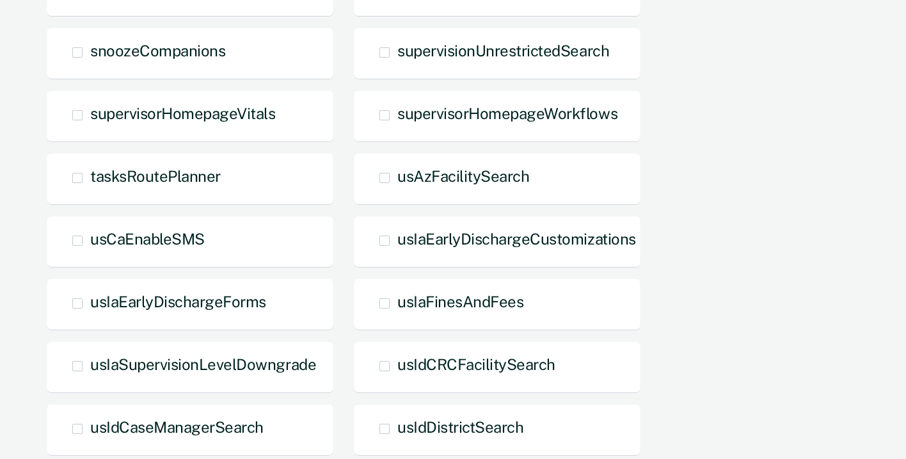
scroll to position [120, 0]
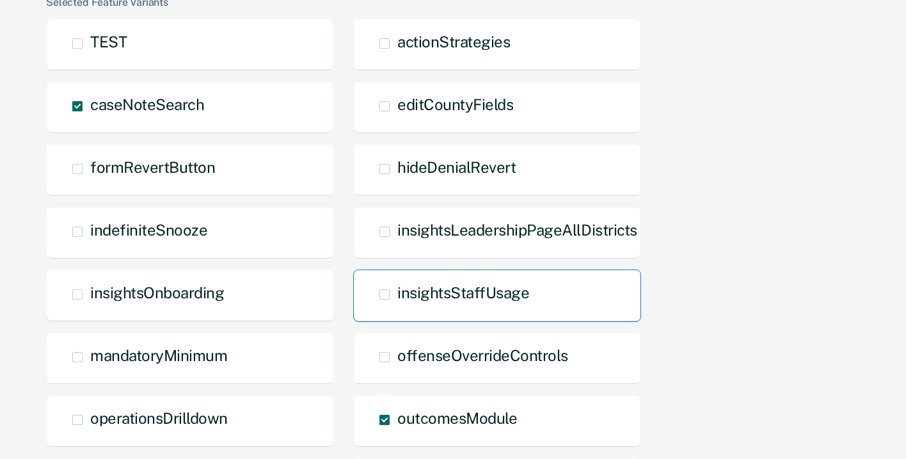
click at [386, 298] on span at bounding box center [385, 294] width 10 height 10
click at [397, 304] on input "insightsStaffUsage" at bounding box center [397, 304] width 0 height 0
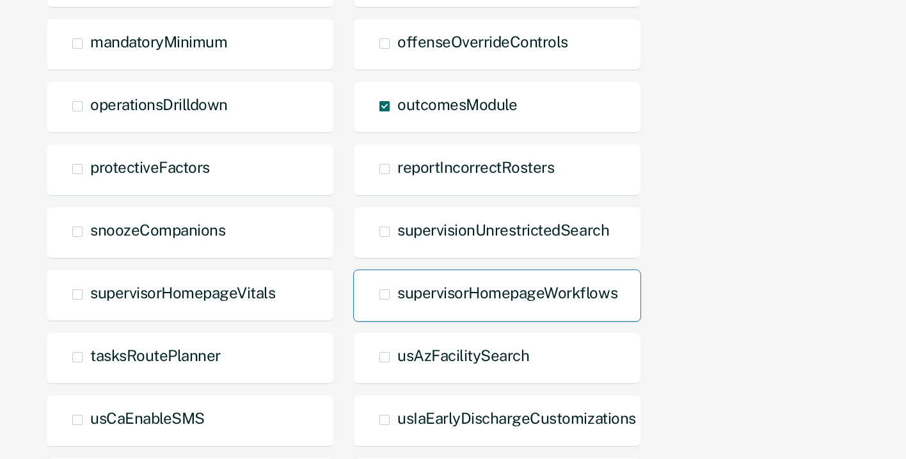
click at [389, 290] on span at bounding box center [385, 294] width 10 height 10
click at [397, 304] on input "supervisorHomepageWorkflows" at bounding box center [397, 304] width 0 height 0
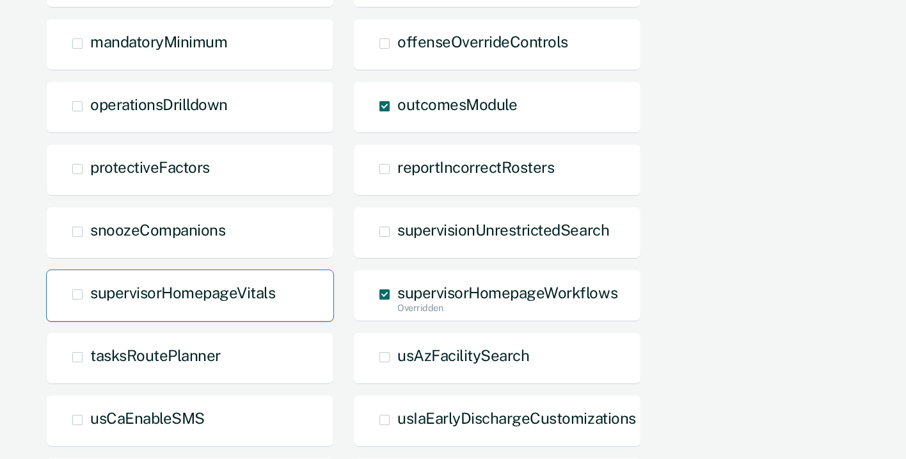
click at [188, 295] on span "supervisorHomepageVitals" at bounding box center [182, 293] width 185 height 18
click at [90, 304] on input "supervisorHomepageVitals" at bounding box center [90, 304] width 0 height 0
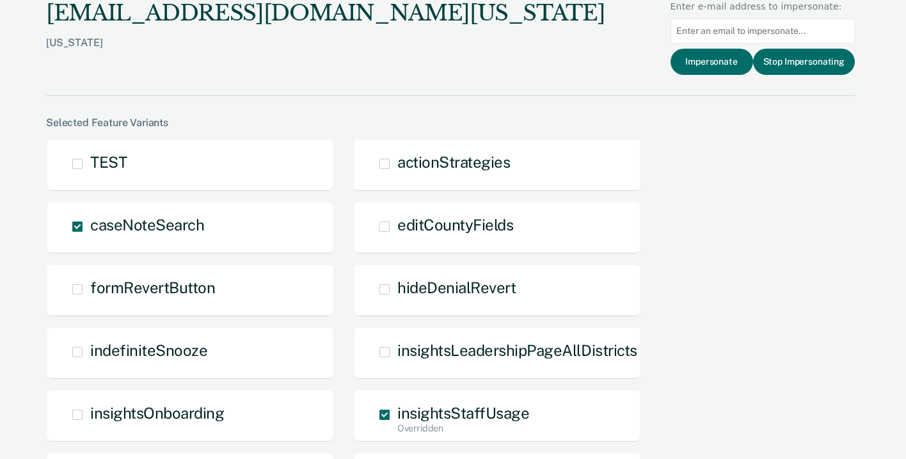
click at [527, 75] on div "regarcia@idoc.idaho.gov Idaho Enter e-mail address to impersonate: Impersonate …" at bounding box center [450, 48] width 809 height 96
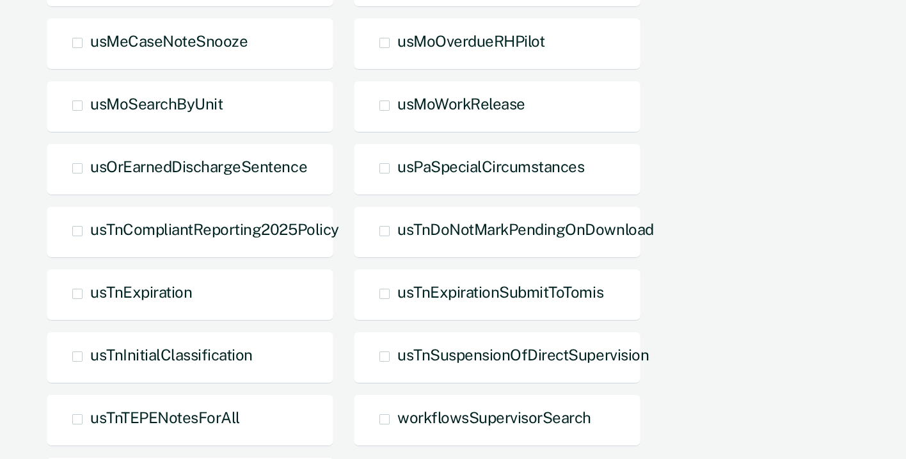
scroll to position [1228, 0]
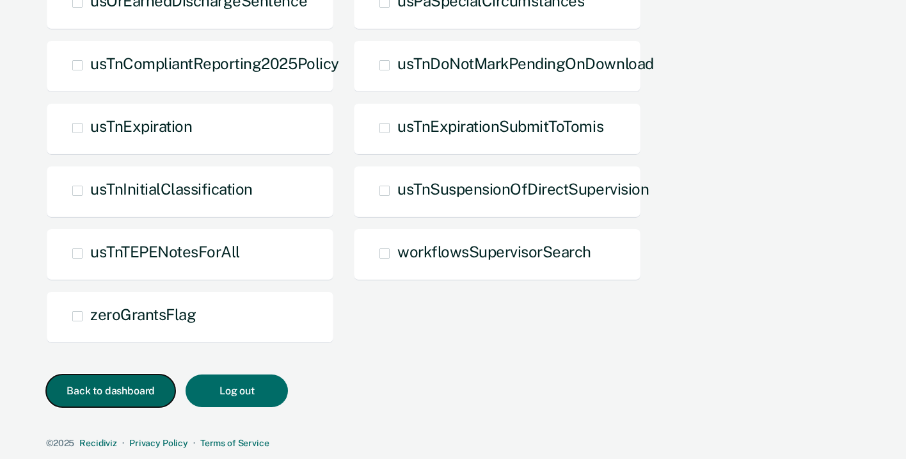
click at [136, 387] on button "Back to dashboard" at bounding box center [110, 390] width 129 height 33
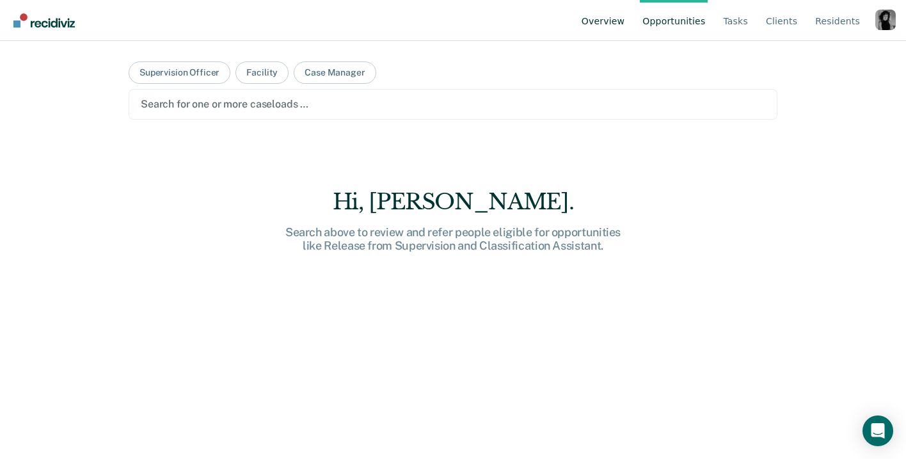
click at [600, 23] on link "Overview" at bounding box center [603, 20] width 49 height 41
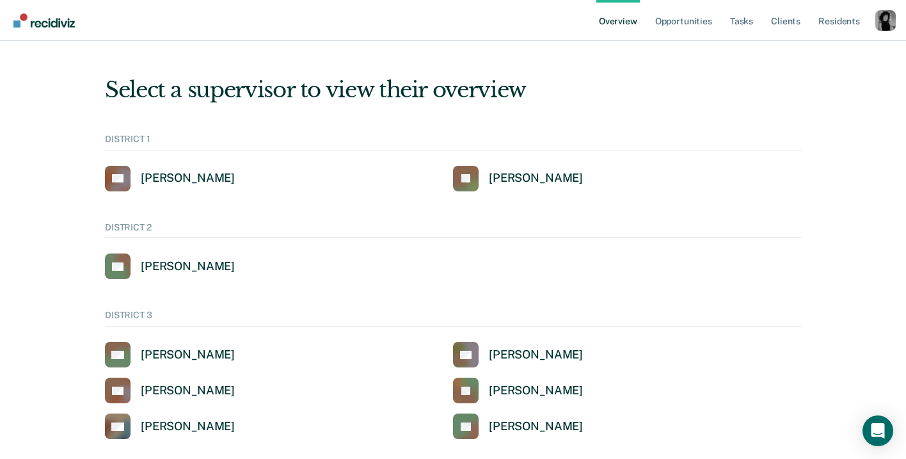
click at [878, 17] on div "Profile dropdown button" at bounding box center [886, 20] width 20 height 20
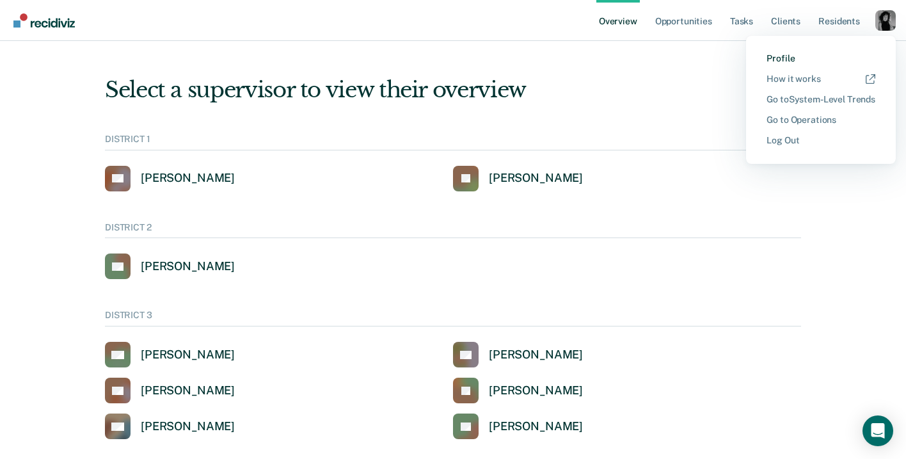
click at [808, 54] on link "Profile" at bounding box center [821, 58] width 109 height 11
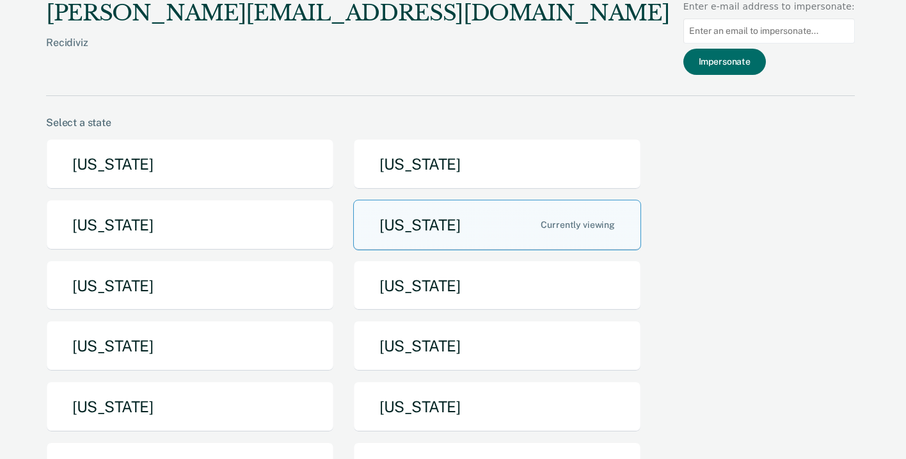
click at [764, 25] on input at bounding box center [770, 31] width 172 height 25
paste input "supervisorHomepageVitals"
type input "supervisorHomepageVitals"
type input "[EMAIL_ADDRESS][DOMAIN_NAME][US_STATE]"
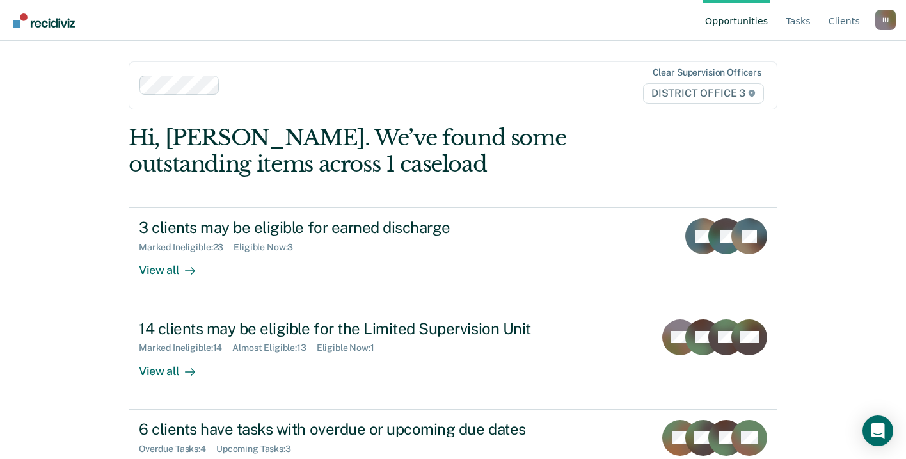
click at [888, 16] on div "I U" at bounding box center [886, 20] width 20 height 20
click at [803, 102] on link "Log Out" at bounding box center [834, 100] width 83 height 11
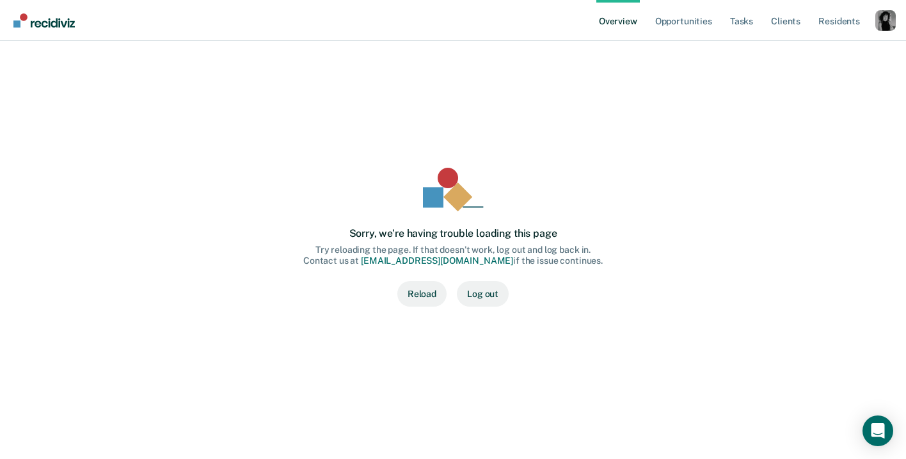
click at [884, 15] on div "Profile dropdown button" at bounding box center [886, 20] width 20 height 20
click at [785, 47] on div "Overview Opportunities Tasks Client s Resident s Profile How it works Go to Sys…" at bounding box center [453, 229] width 906 height 459
click at [878, 28] on div "Profile dropdown button" at bounding box center [886, 20] width 20 height 20
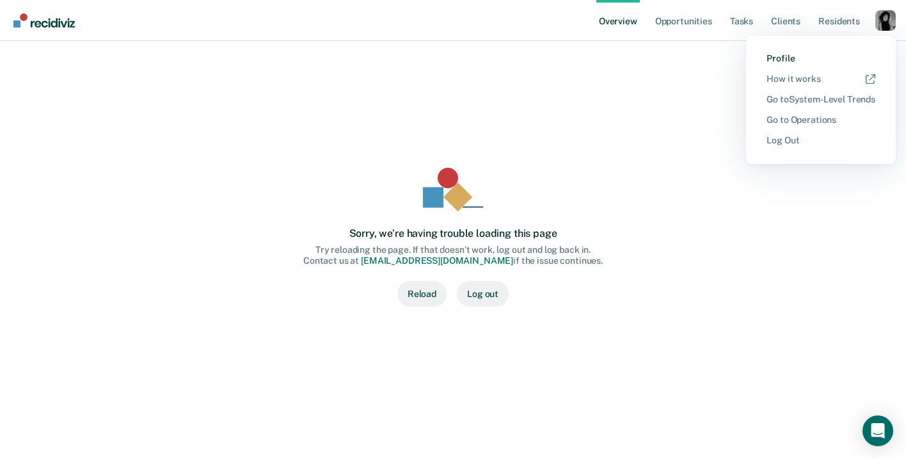
click at [794, 58] on link "Profile" at bounding box center [821, 58] width 109 height 11
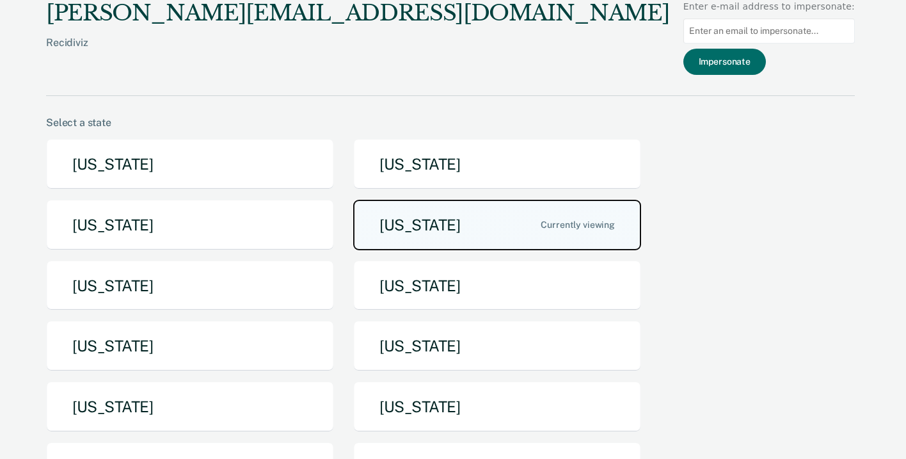
click at [440, 232] on button "[US_STATE]" at bounding box center [497, 225] width 288 height 51
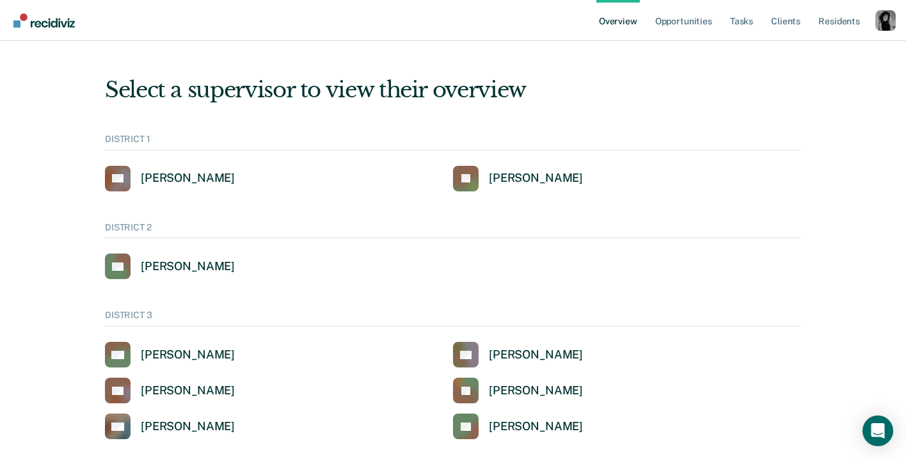
click at [885, 24] on div "Profile dropdown button" at bounding box center [886, 20] width 20 height 20
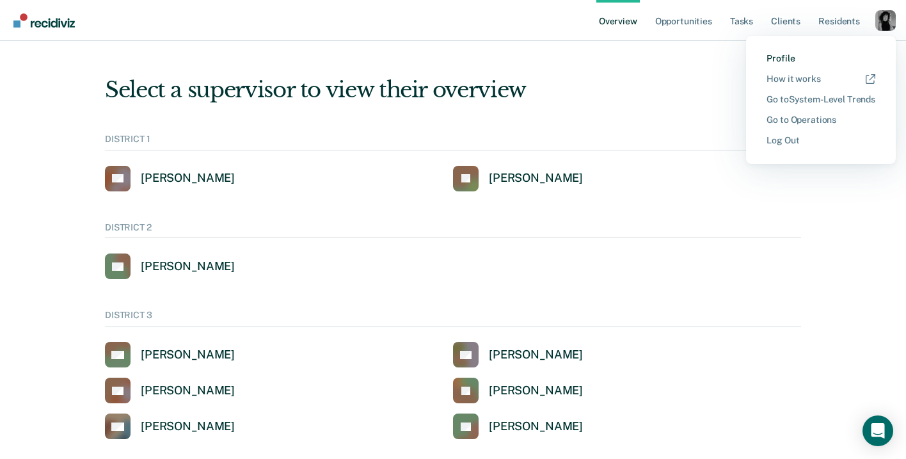
click at [790, 58] on link "Profile" at bounding box center [821, 58] width 109 height 11
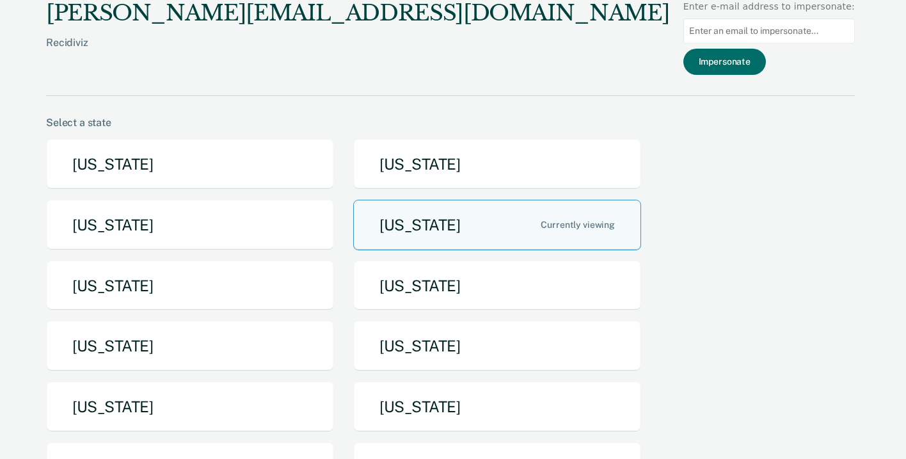
click at [748, 36] on input at bounding box center [770, 31] width 172 height 25
type input "[EMAIL_ADDRESS][DOMAIN_NAME][US_STATE]"
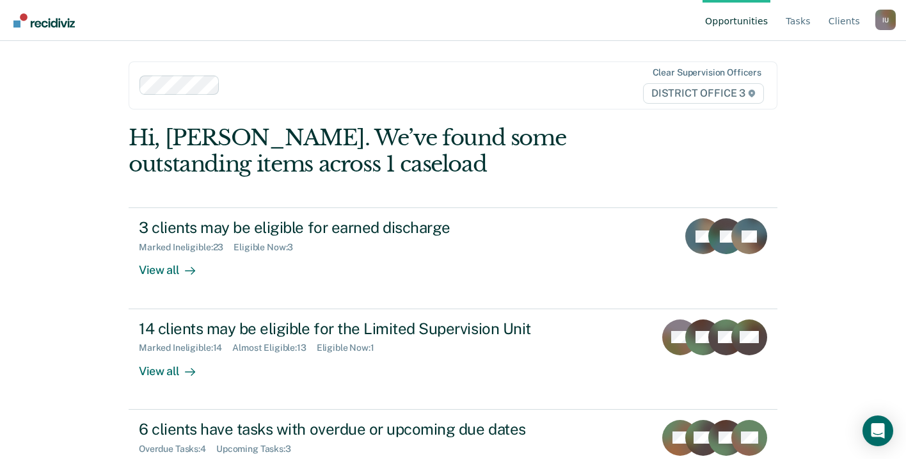
click at [882, 23] on div "I U" at bounding box center [886, 20] width 20 height 20
click at [806, 102] on div "Opportunities Tasks Client s Impersonated User I U Profile How it works Log Out…" at bounding box center [453, 229] width 906 height 459
click at [887, 26] on div "I U" at bounding box center [886, 20] width 20 height 20
click at [800, 61] on link "Profile" at bounding box center [834, 59] width 83 height 11
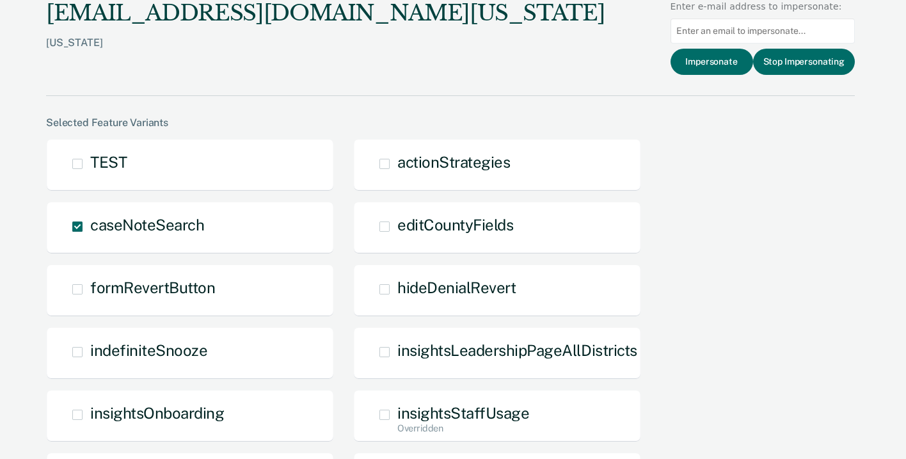
click at [710, 32] on input at bounding box center [763, 31] width 184 height 25
type input "regarcia@idoc"
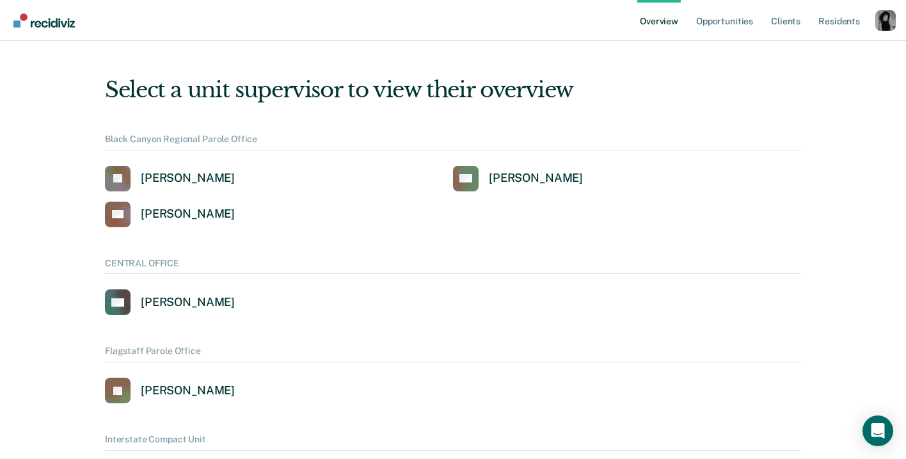
click at [885, 20] on div "Profile dropdown button" at bounding box center [886, 20] width 20 height 20
click at [826, 58] on link "Profile" at bounding box center [834, 58] width 83 height 11
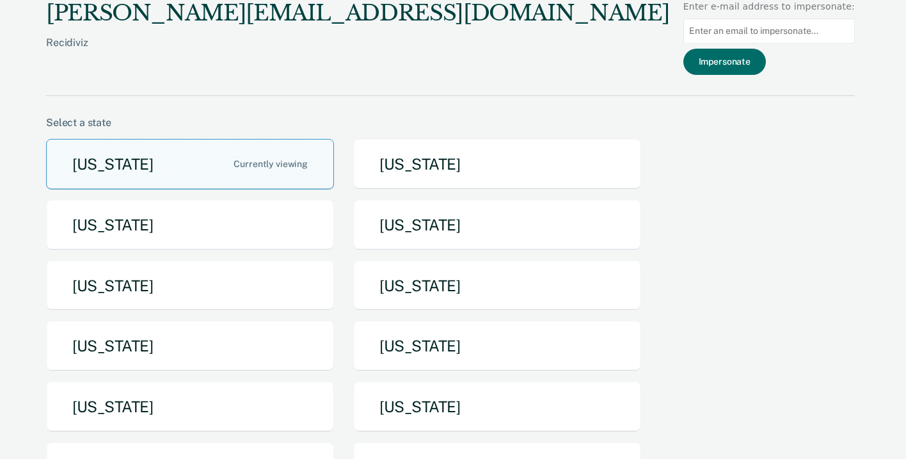
click at [738, 20] on input at bounding box center [770, 31] width 172 height 25
type input "[EMAIL_ADDRESS][DOMAIN_NAME][US_STATE]"
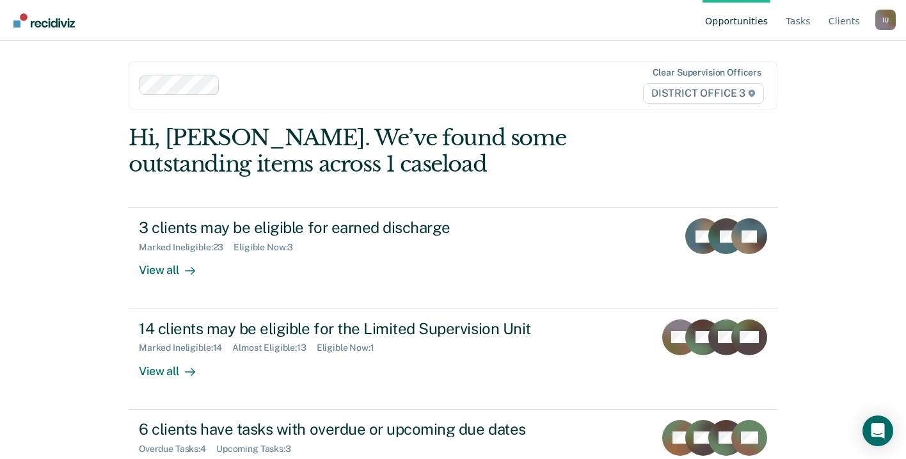
click at [887, 20] on div "I U" at bounding box center [886, 20] width 20 height 20
click at [811, 60] on link "Profile" at bounding box center [834, 59] width 83 height 11
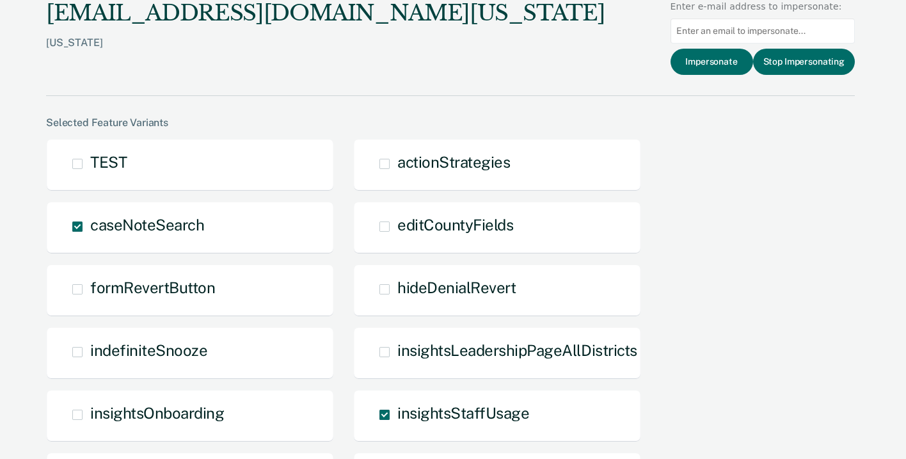
click at [734, 33] on input at bounding box center [763, 31] width 184 height 25
paste input "[EMAIL_ADDRESS][DOMAIN_NAME][US_STATE]"
drag, startPoint x: 687, startPoint y: 30, endPoint x: 657, endPoint y: 37, distance: 31.5
click at [657, 37] on div "[EMAIL_ADDRESS][DOMAIN_NAME][US_STATE] [US_STATE] Enter e-mail address to imper…" at bounding box center [450, 48] width 809 height 96
click at [541, 52] on div "[EMAIL_ADDRESS][DOMAIN_NAME][US_STATE] [US_STATE] Enter e-mail address to imper…" at bounding box center [450, 48] width 809 height 96
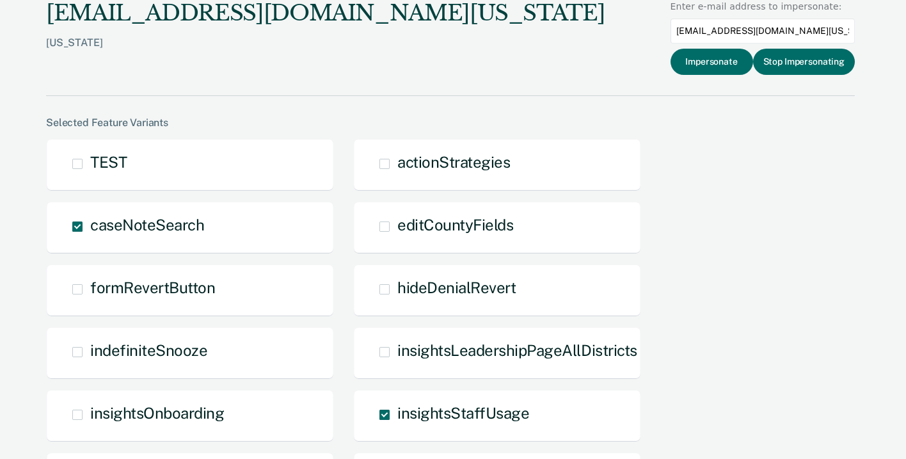
click at [689, 33] on input "[EMAIL_ADDRESS][DOMAIN_NAME][US_STATE]" at bounding box center [763, 31] width 184 height 25
type input "[EMAIL_ADDRESS][DOMAIN_NAME][US_STATE]"
click at [727, 63] on button "Impersonate" at bounding box center [712, 62] width 83 height 26
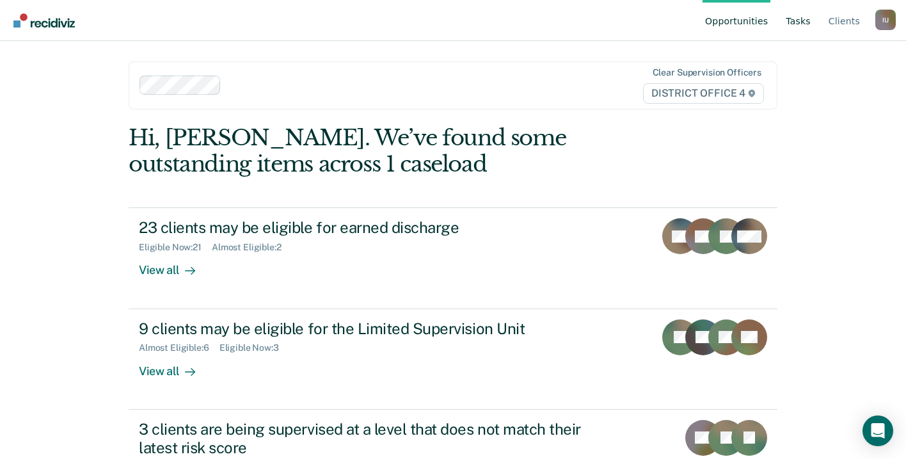
click at [797, 23] on link "Tasks" at bounding box center [798, 20] width 30 height 41
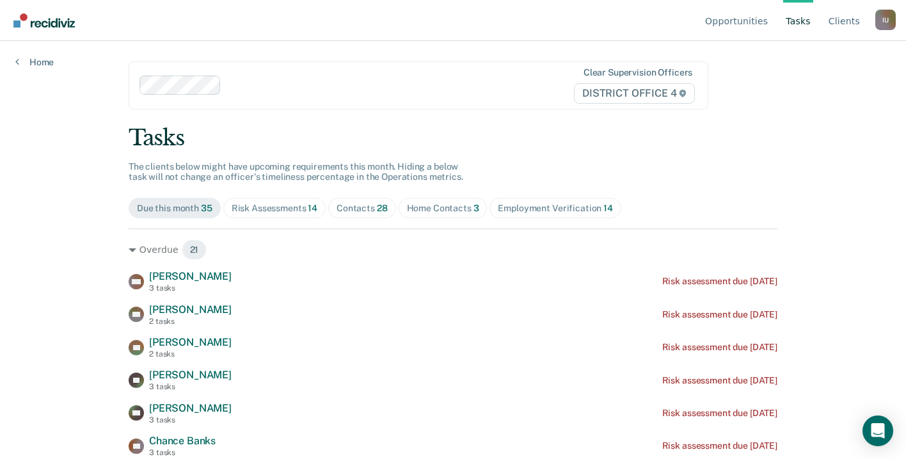
click at [286, 216] on span "Risk Assessments 14" at bounding box center [274, 208] width 102 height 20
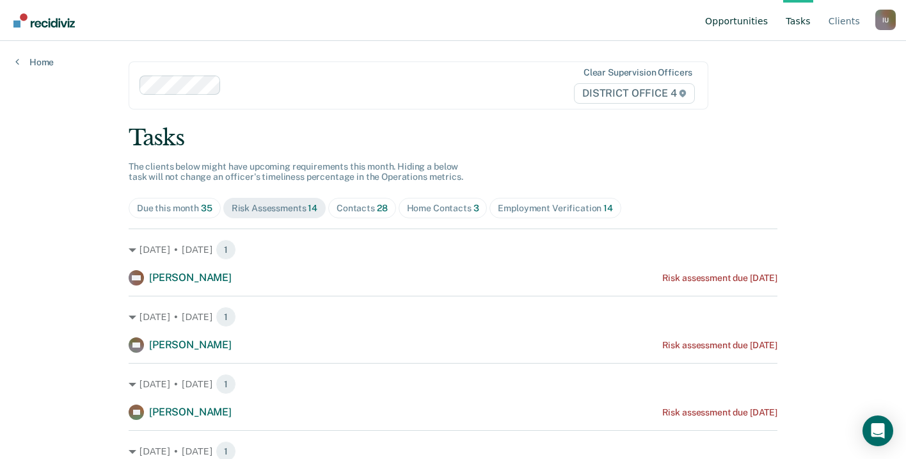
click at [736, 26] on link "Opportunities" at bounding box center [737, 20] width 68 height 41
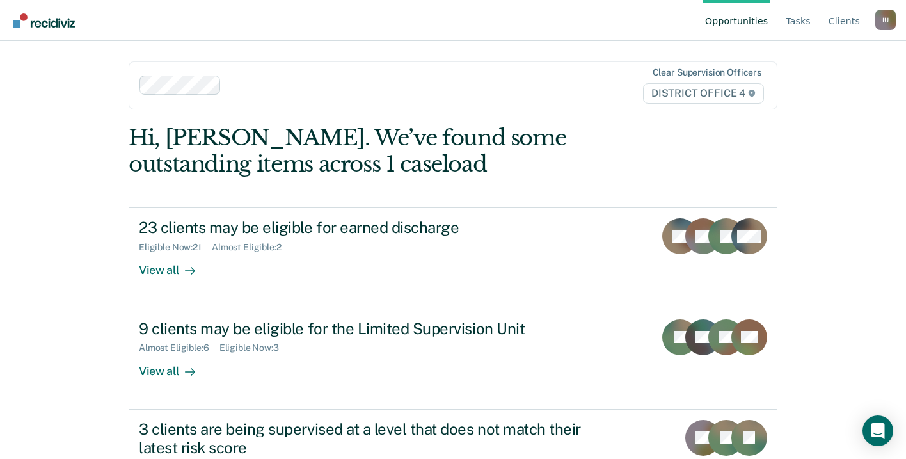
click at [888, 12] on div "I U" at bounding box center [886, 20] width 20 height 20
click at [884, 9] on div "Opportunities Tasks Client s Impersonated User I U Profile How it works Log Out" at bounding box center [799, 20] width 193 height 40
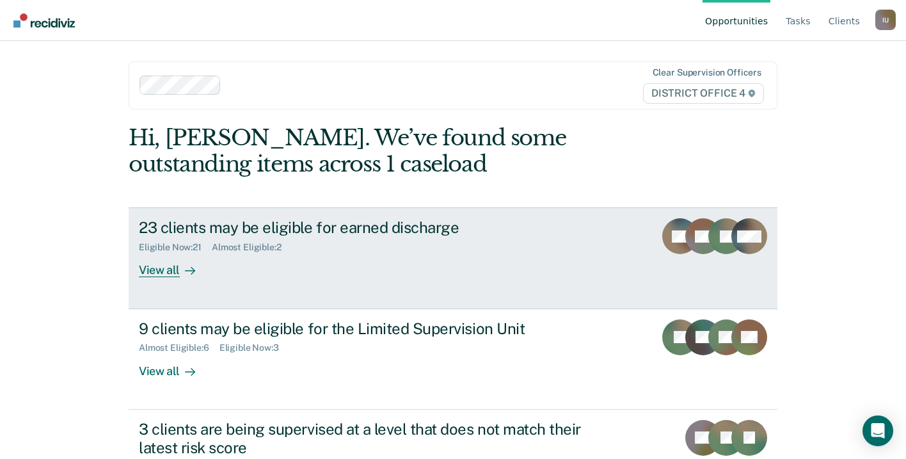
click at [394, 234] on div "23 clients may be eligible for earned discharge" at bounding box center [363, 227] width 449 height 19
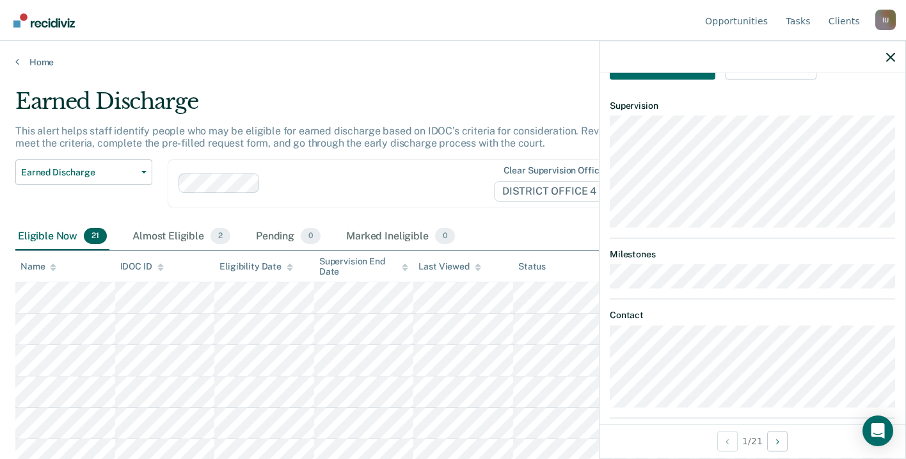
scroll to position [174, 0]
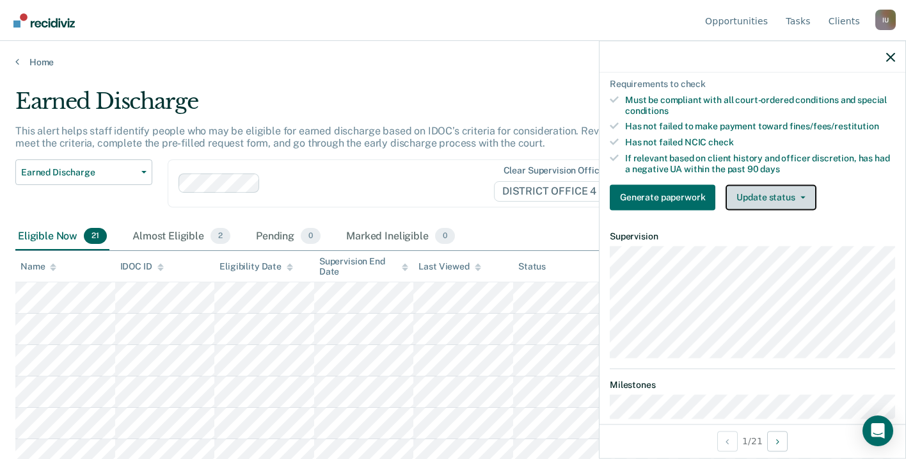
click at [787, 201] on button "Update status" at bounding box center [771, 197] width 90 height 26
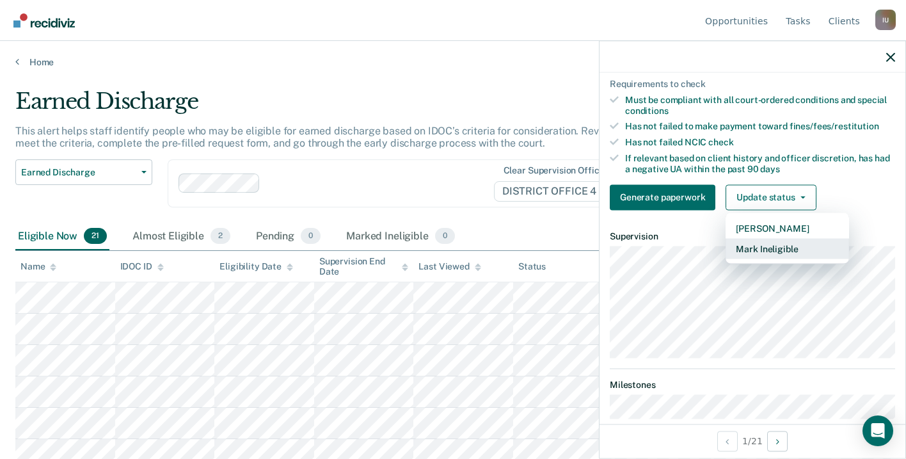
click at [768, 247] on button "Mark Ineligible" at bounding box center [788, 248] width 124 height 20
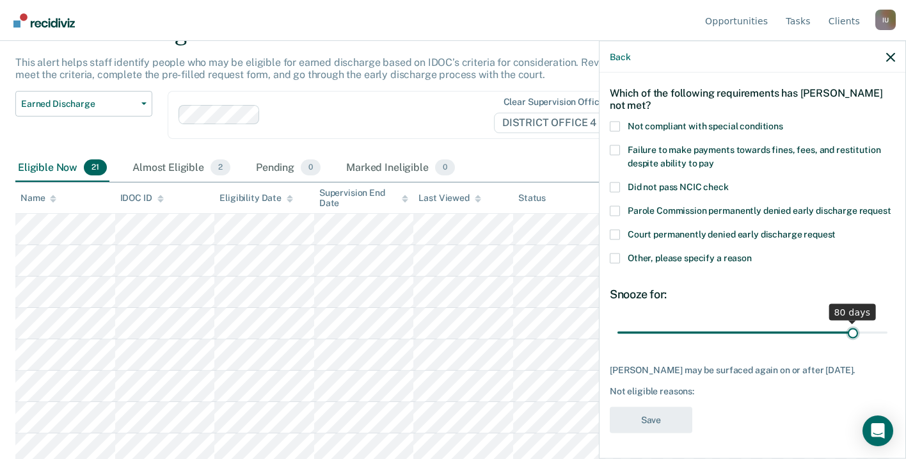
scroll to position [48, 0]
drag, startPoint x: 708, startPoint y: 321, endPoint x: 902, endPoint y: 332, distance: 194.2
type input "90"
click at [888, 332] on input "range" at bounding box center [753, 334] width 270 height 22
click at [892, 58] on icon "button" at bounding box center [890, 56] width 9 height 9
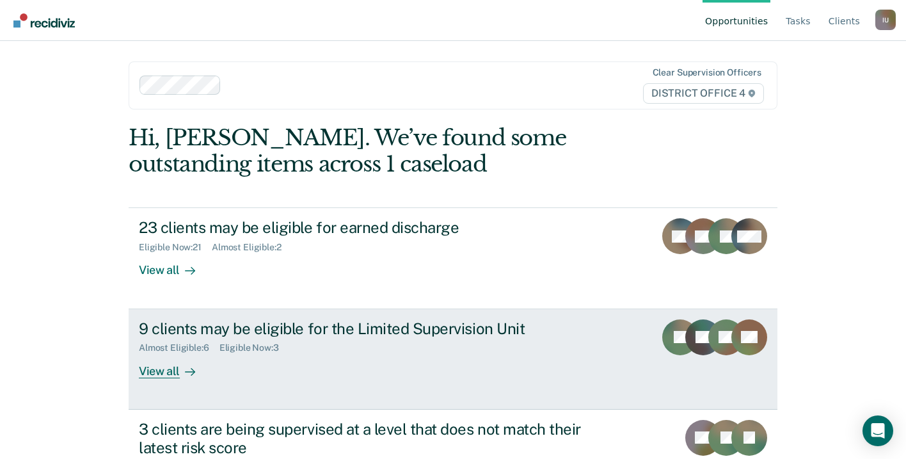
click at [241, 325] on div "9 clients may be eligible for the Limited Supervision Unit" at bounding box center [363, 328] width 449 height 19
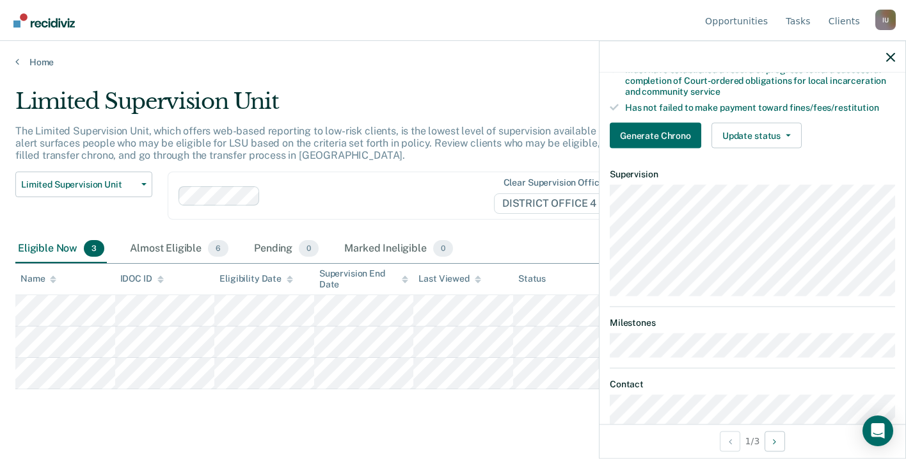
scroll to position [168, 0]
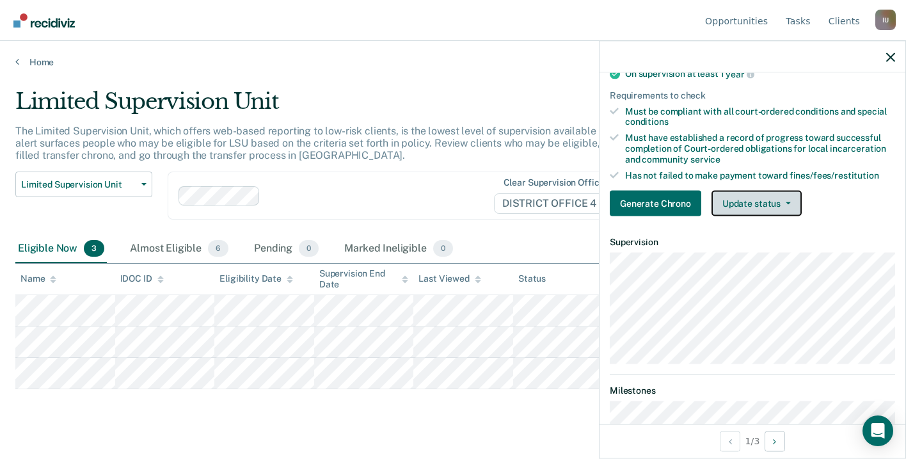
click at [767, 208] on button "Update status" at bounding box center [757, 204] width 90 height 26
click at [742, 262] on article "DM Limited Supervision Unit Eligible Validated by data from Atlas Verified comp…" at bounding box center [752, 256] width 285 height 672
click at [774, 199] on button "Update status" at bounding box center [757, 204] width 90 height 26
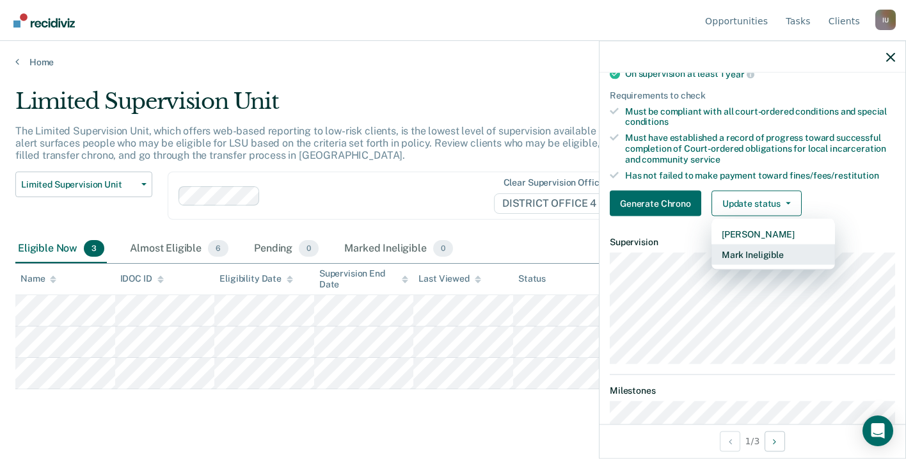
click at [749, 250] on button "Mark Ineligible" at bounding box center [774, 255] width 124 height 20
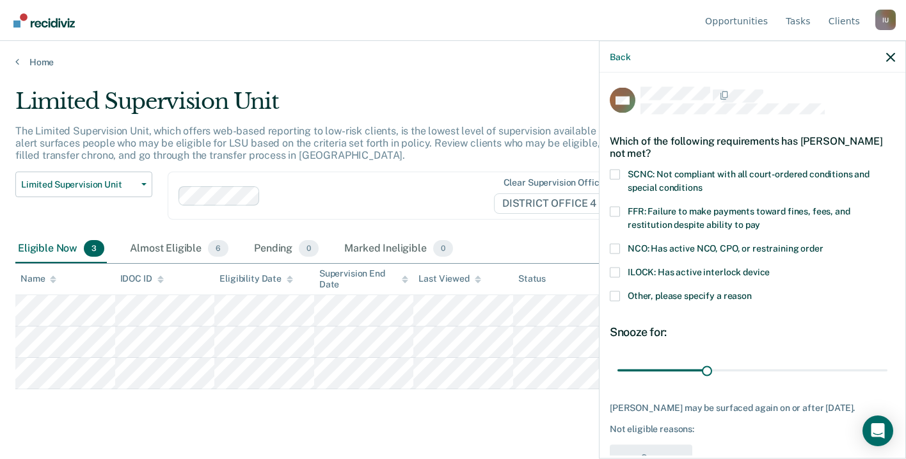
scroll to position [4, 0]
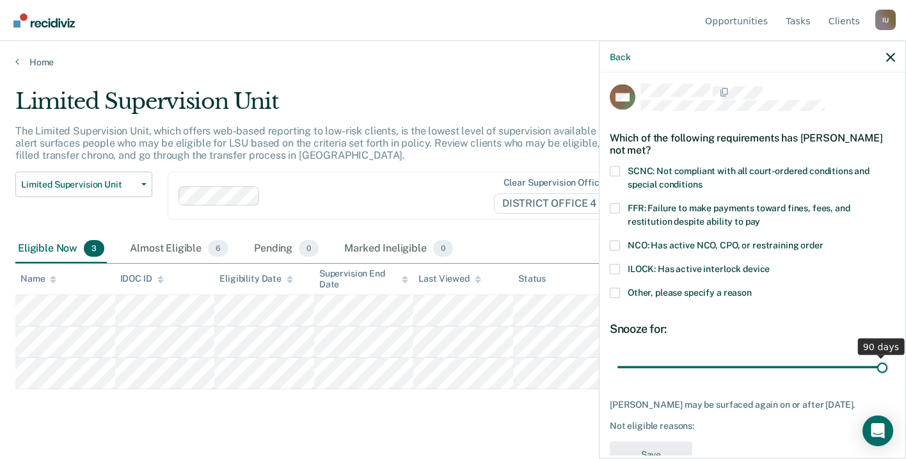
drag, startPoint x: 706, startPoint y: 363, endPoint x: 938, endPoint y: 368, distance: 232.4
type input "90"
click at [888, 368] on input "range" at bounding box center [753, 367] width 270 height 22
click at [387, 36] on nav "Opportunities Tasks Client s Impersonated User I U Profile How it works Log Out" at bounding box center [453, 20] width 886 height 40
